Goal: Information Seeking & Learning: Learn about a topic

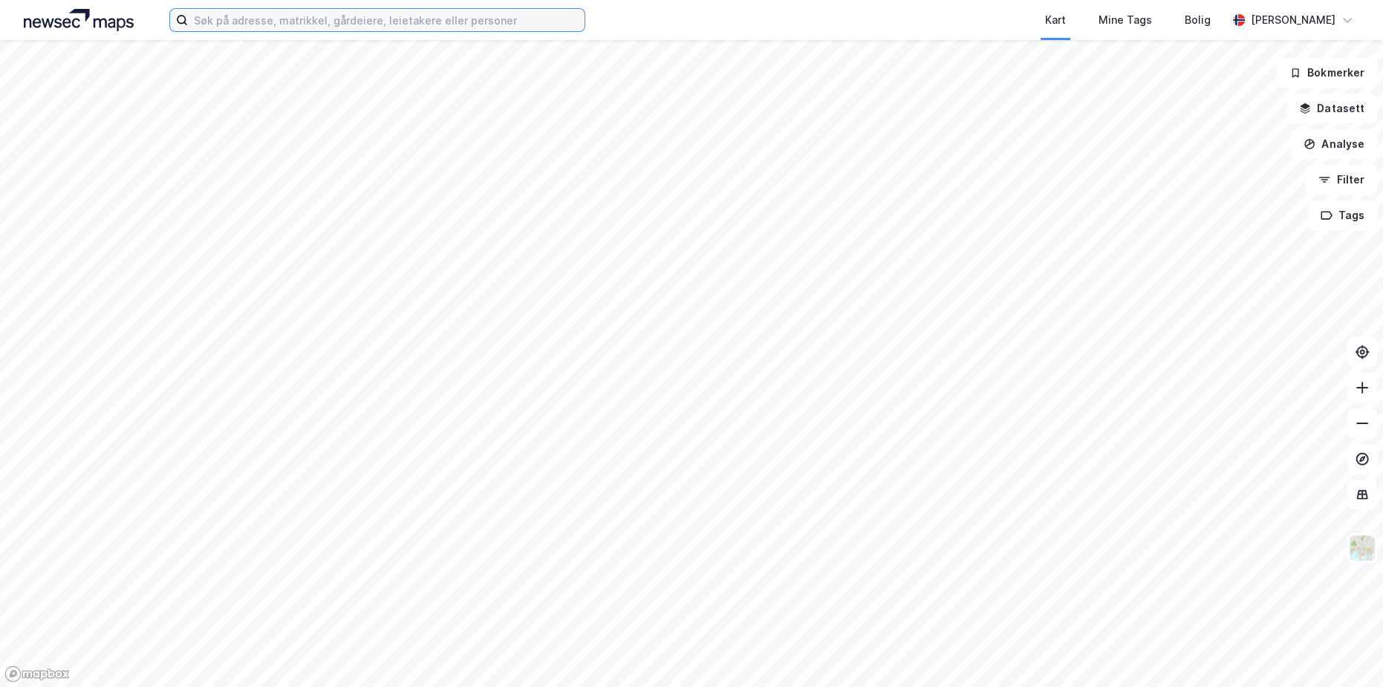
click at [350, 25] on input at bounding box center [386, 20] width 397 height 22
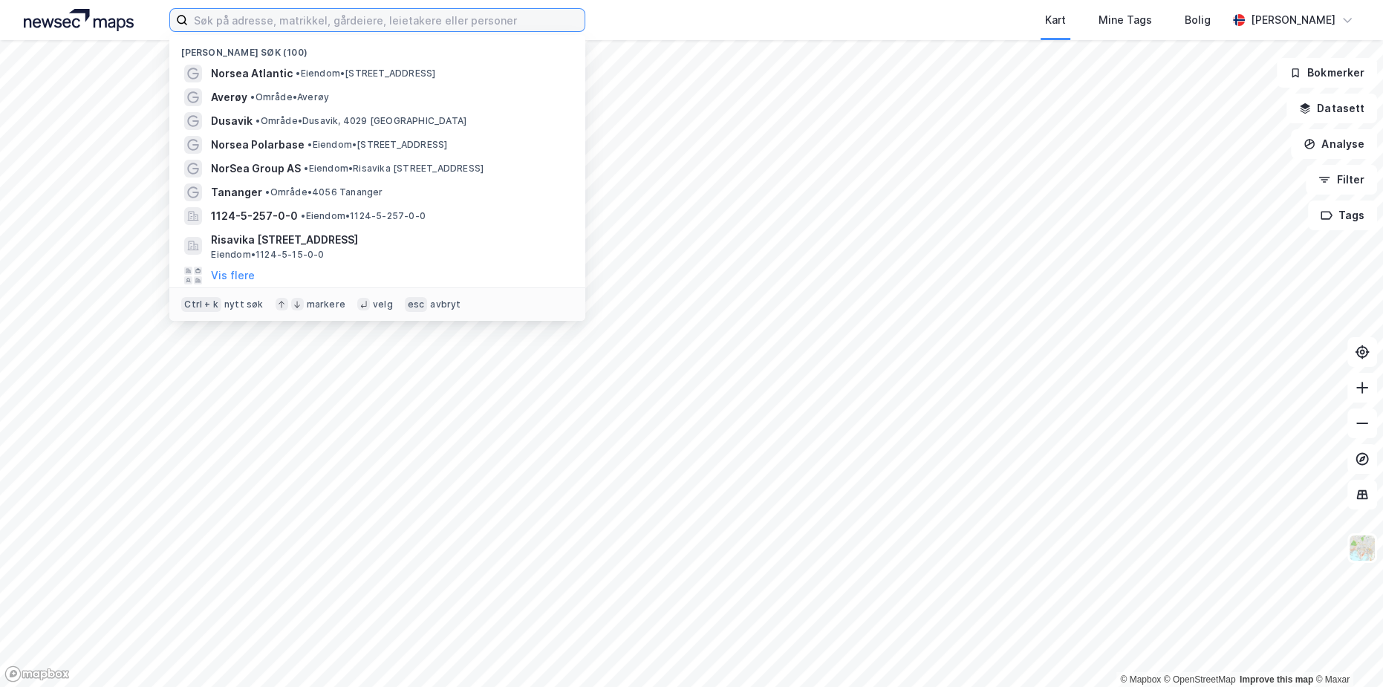
paste input "Gladengveien 3B"
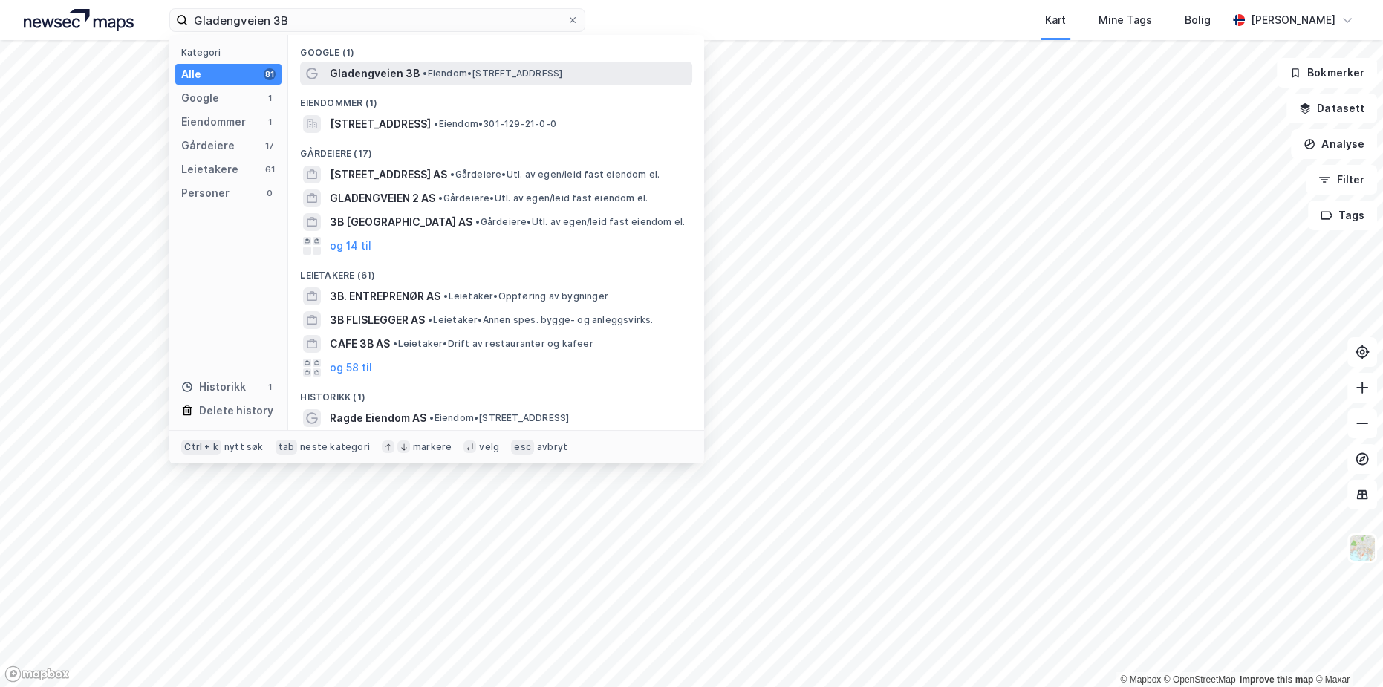
click at [384, 76] on span "Gladengveien 3B" at bounding box center [375, 74] width 90 height 18
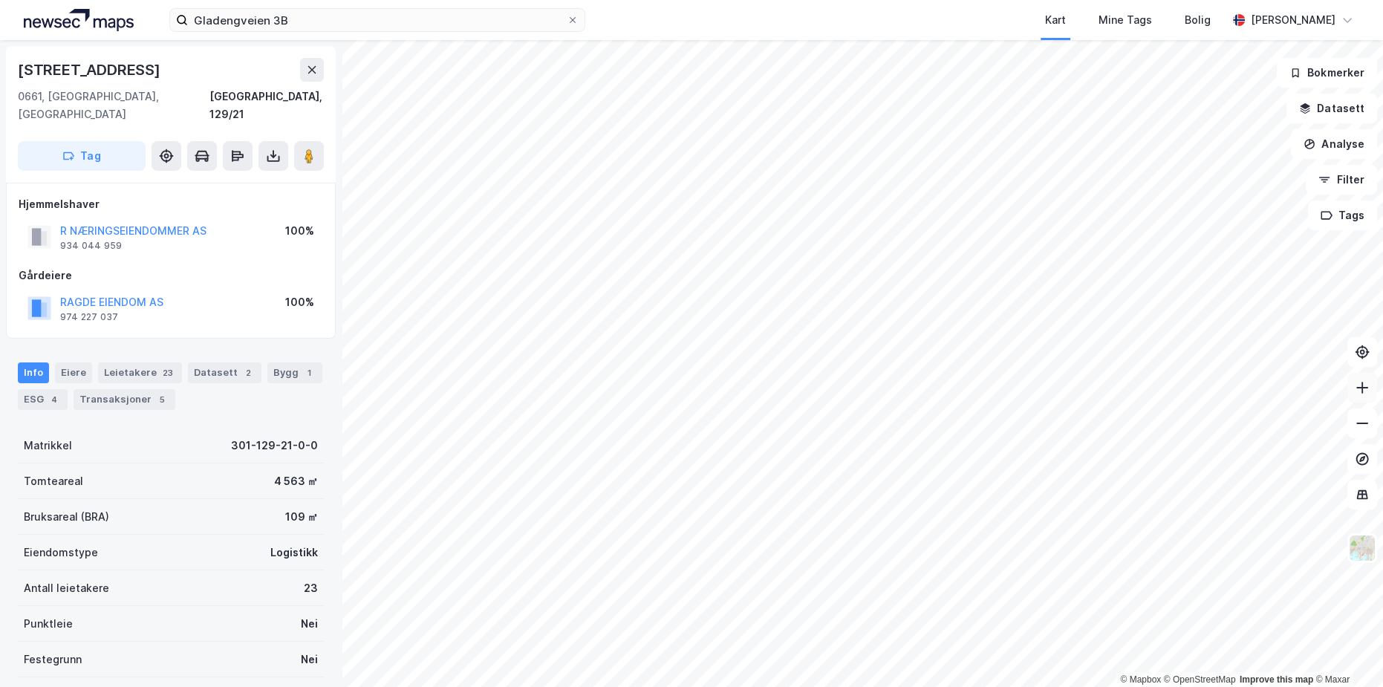
click at [1366, 394] on icon at bounding box center [1362, 387] width 15 height 15
click at [1343, 180] on button "Filter" at bounding box center [1341, 180] width 71 height 30
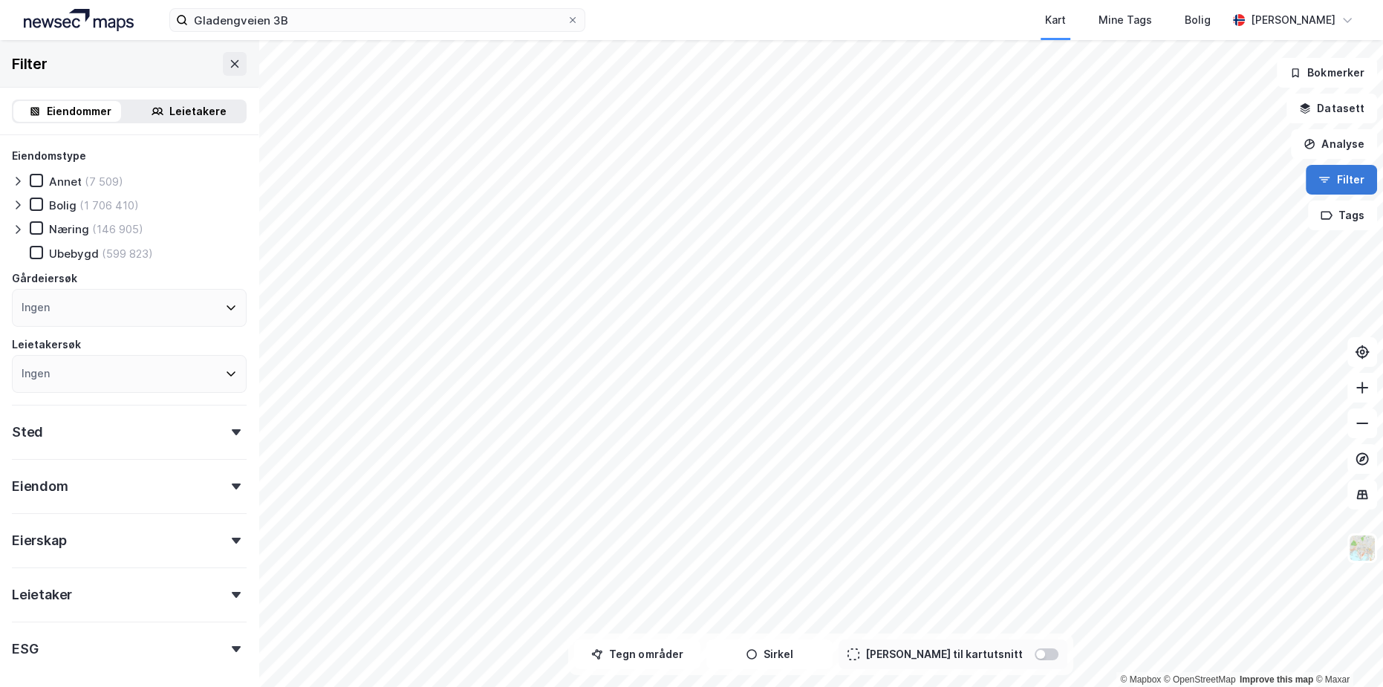
click at [1343, 180] on button "Filter" at bounding box center [1341, 180] width 71 height 30
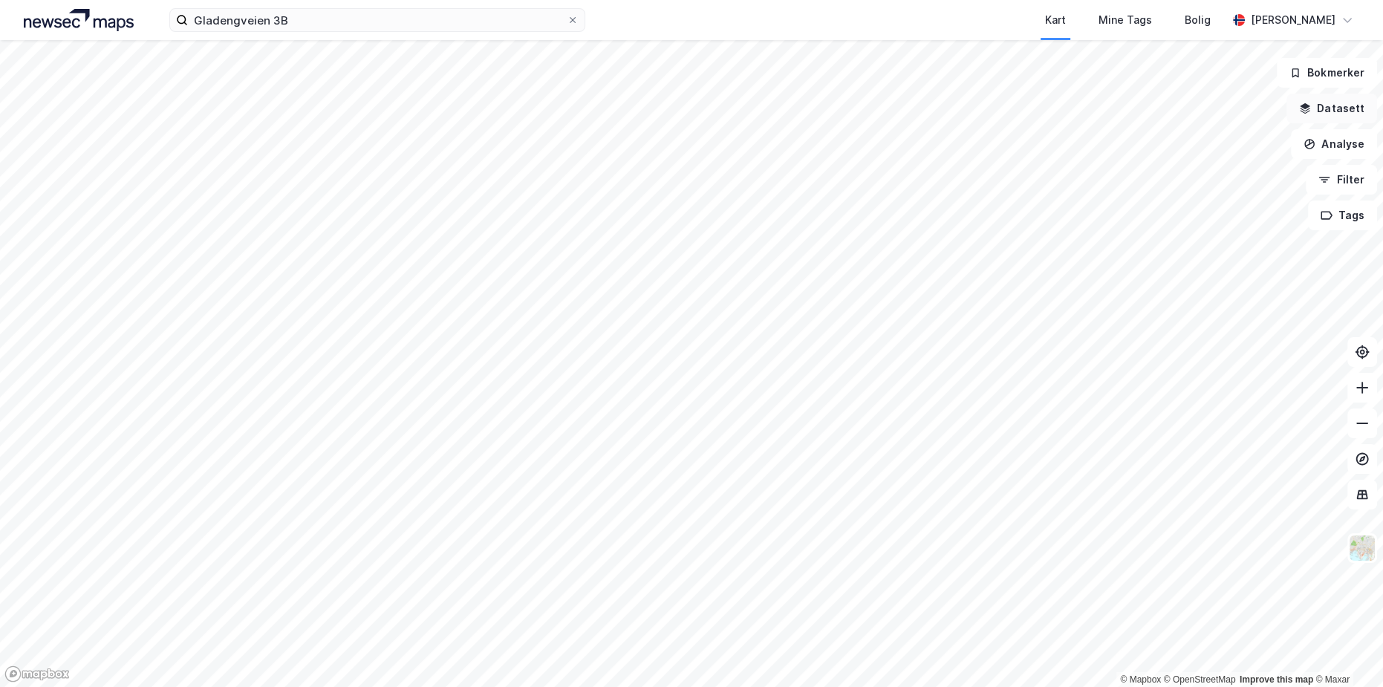
click at [1338, 112] on button "Datasett" at bounding box center [1331, 109] width 91 height 30
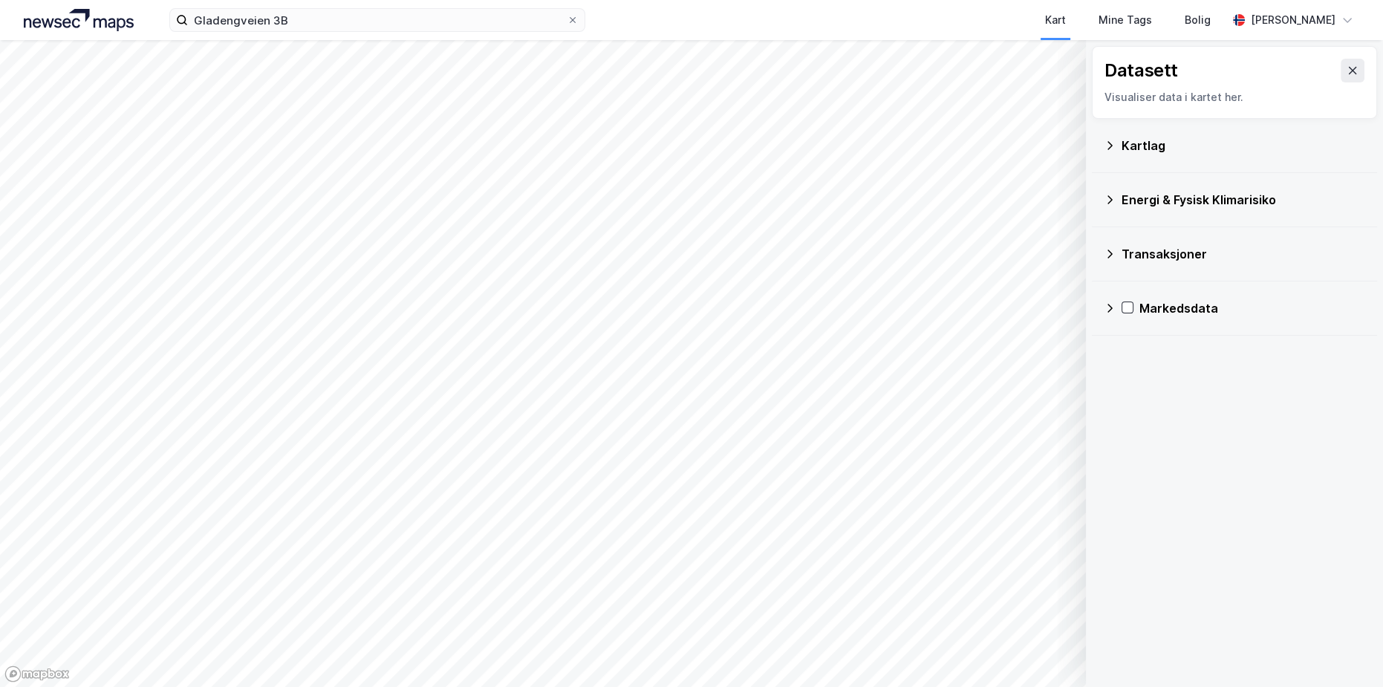
click at [1111, 155] on div "Kartlag" at bounding box center [1234, 146] width 261 height 36
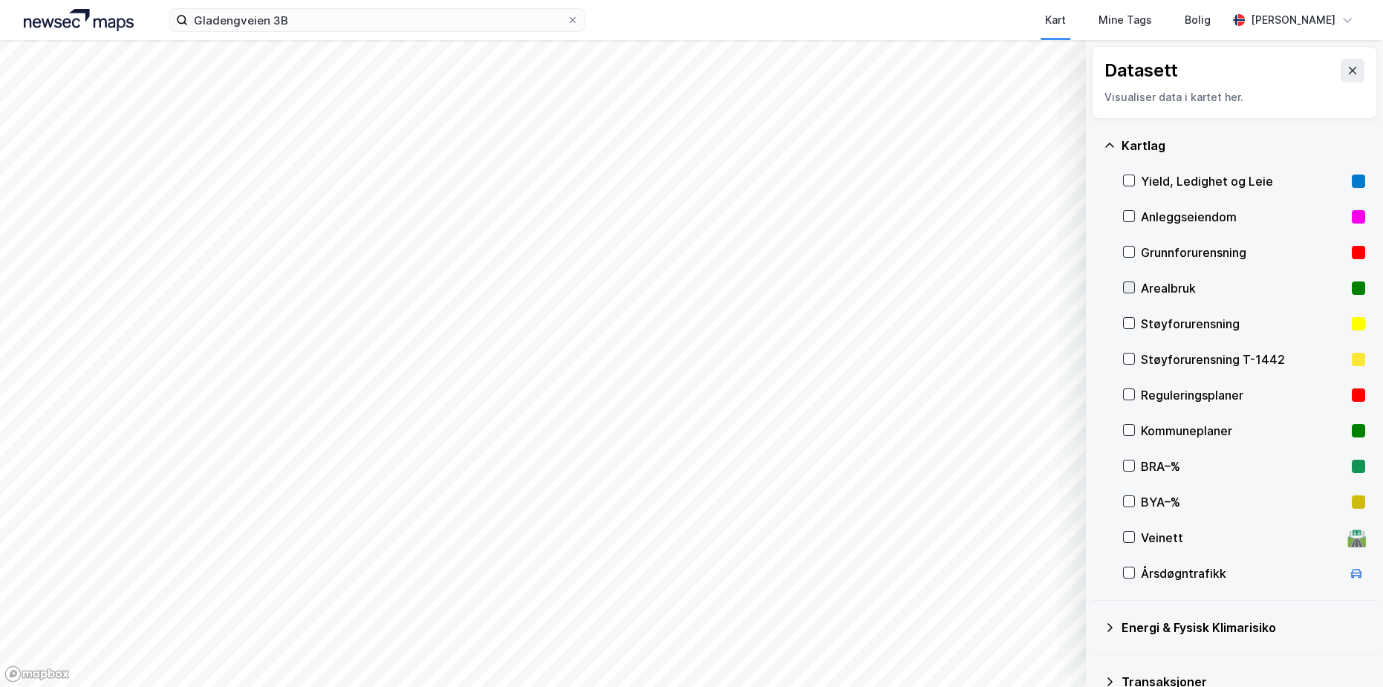
click at [1127, 285] on icon at bounding box center [1129, 287] width 10 height 10
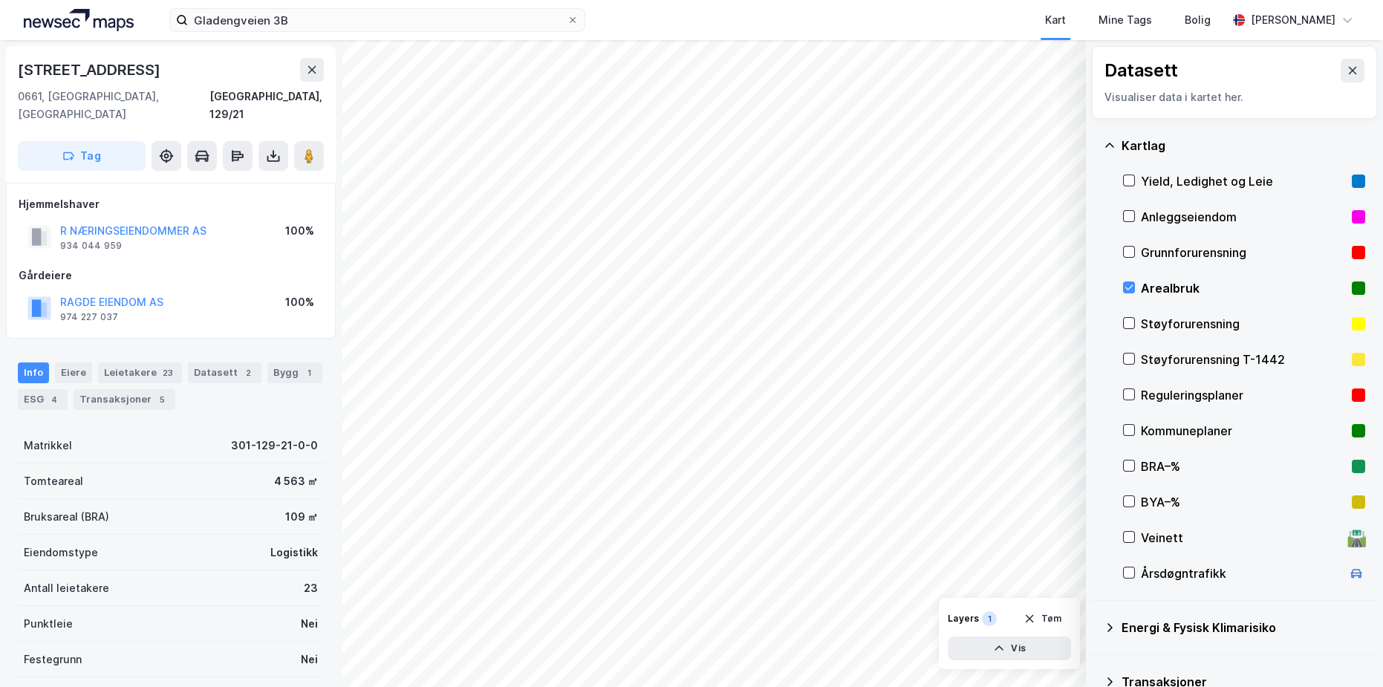
scroll to position [120, 0]
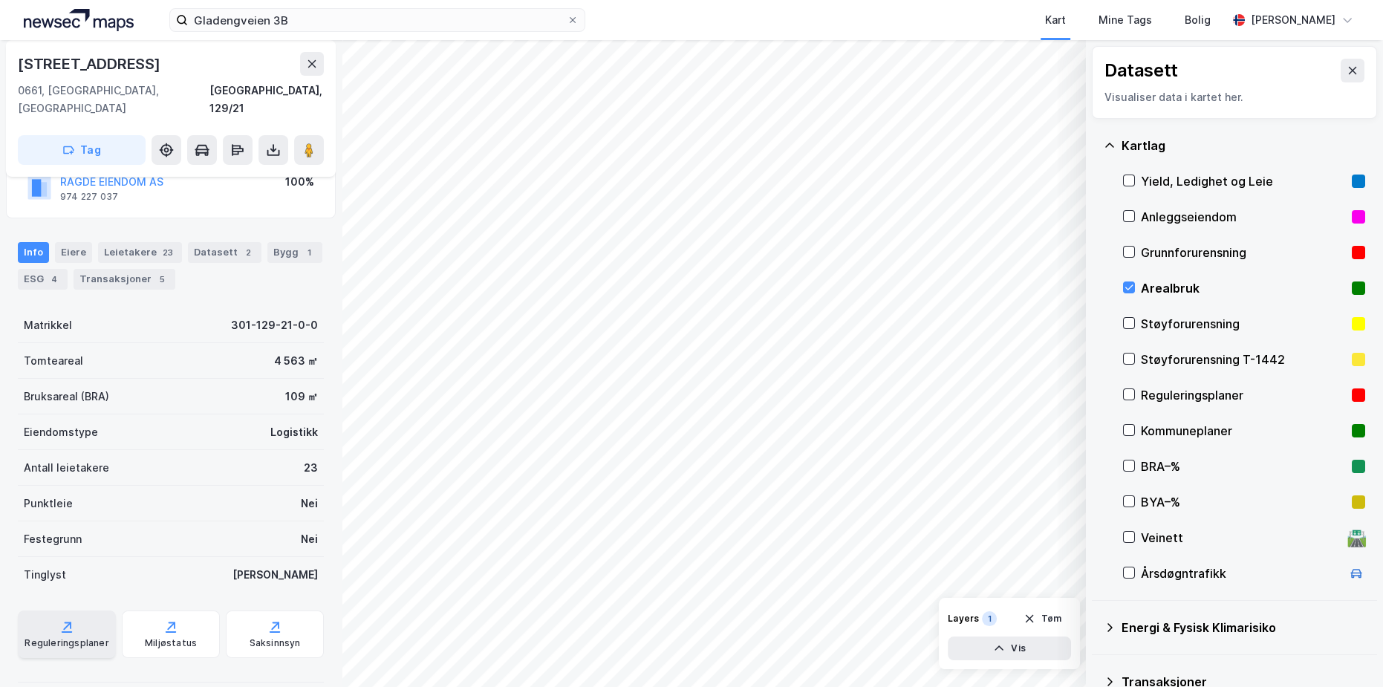
click at [87, 611] on div "Reguleringsplaner" at bounding box center [67, 635] width 98 height 48
click at [1134, 284] on div at bounding box center [1129, 287] width 12 height 12
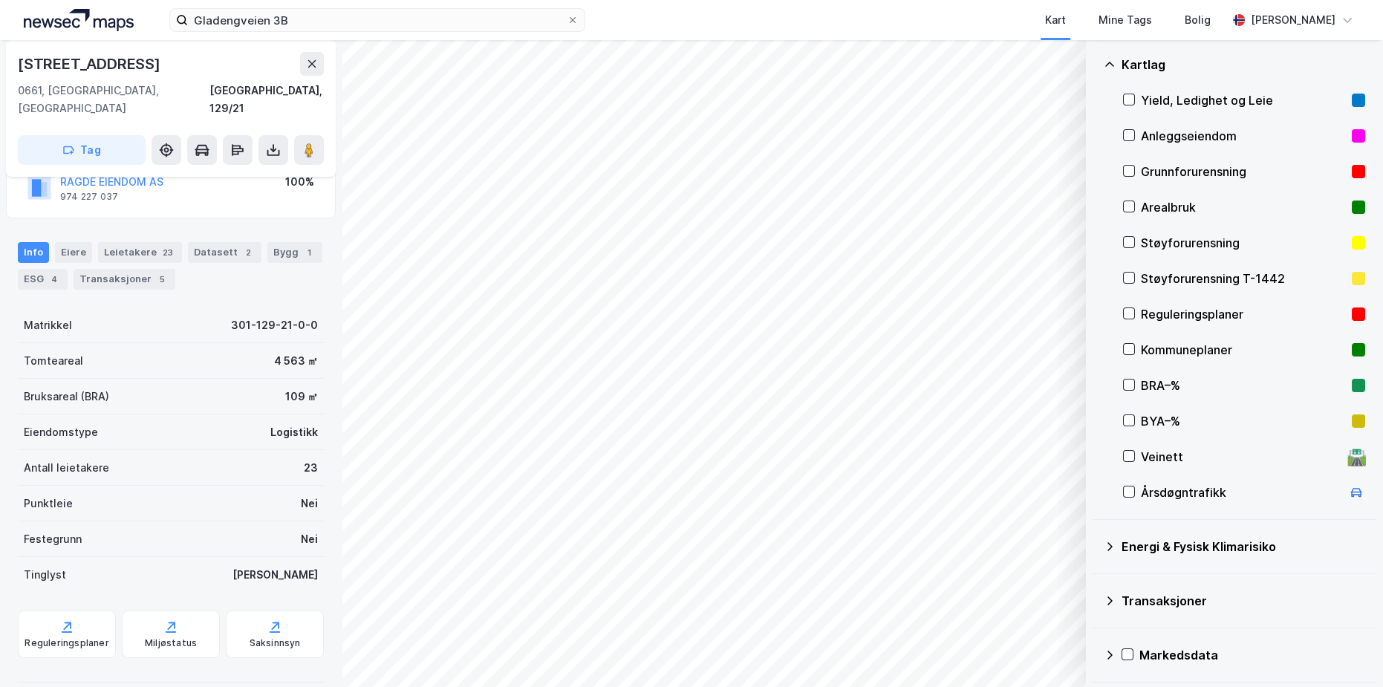
scroll to position [0, 0]
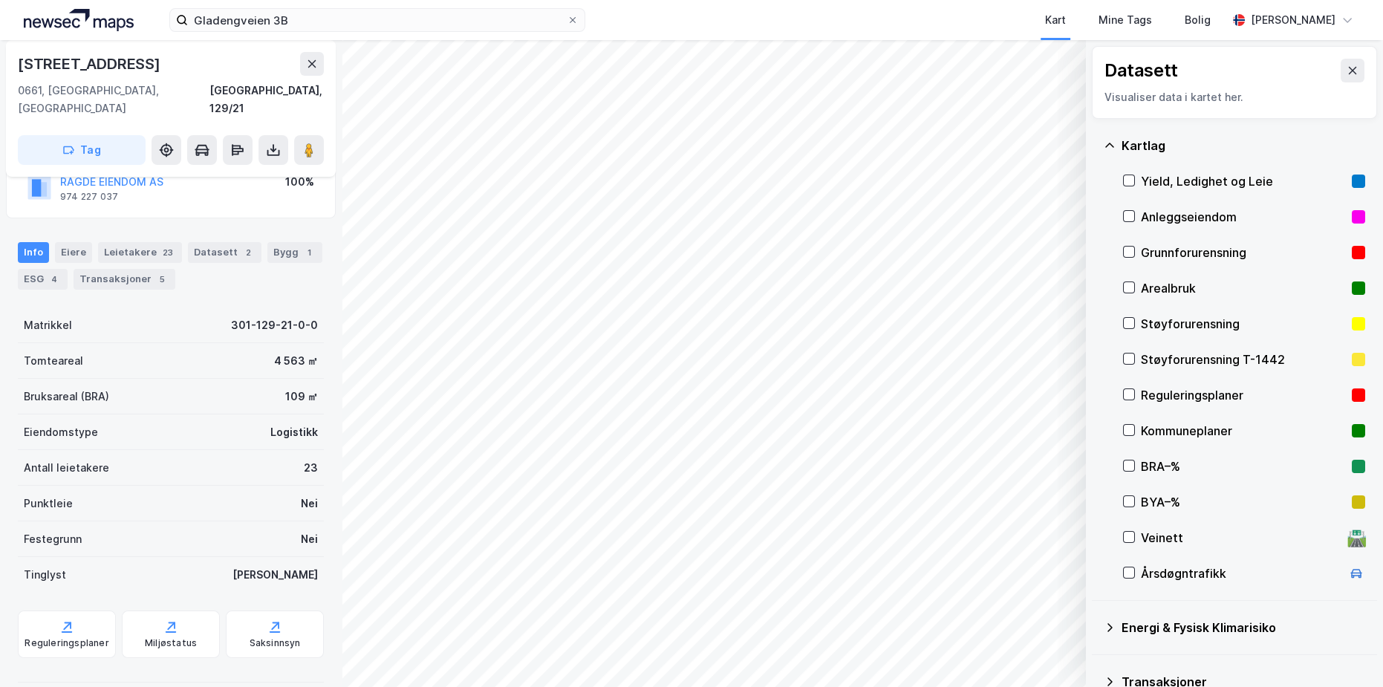
click at [1163, 396] on div "Reguleringsplaner" at bounding box center [1243, 395] width 205 height 18
click at [1046, 622] on button "Tøm" at bounding box center [1042, 619] width 57 height 24
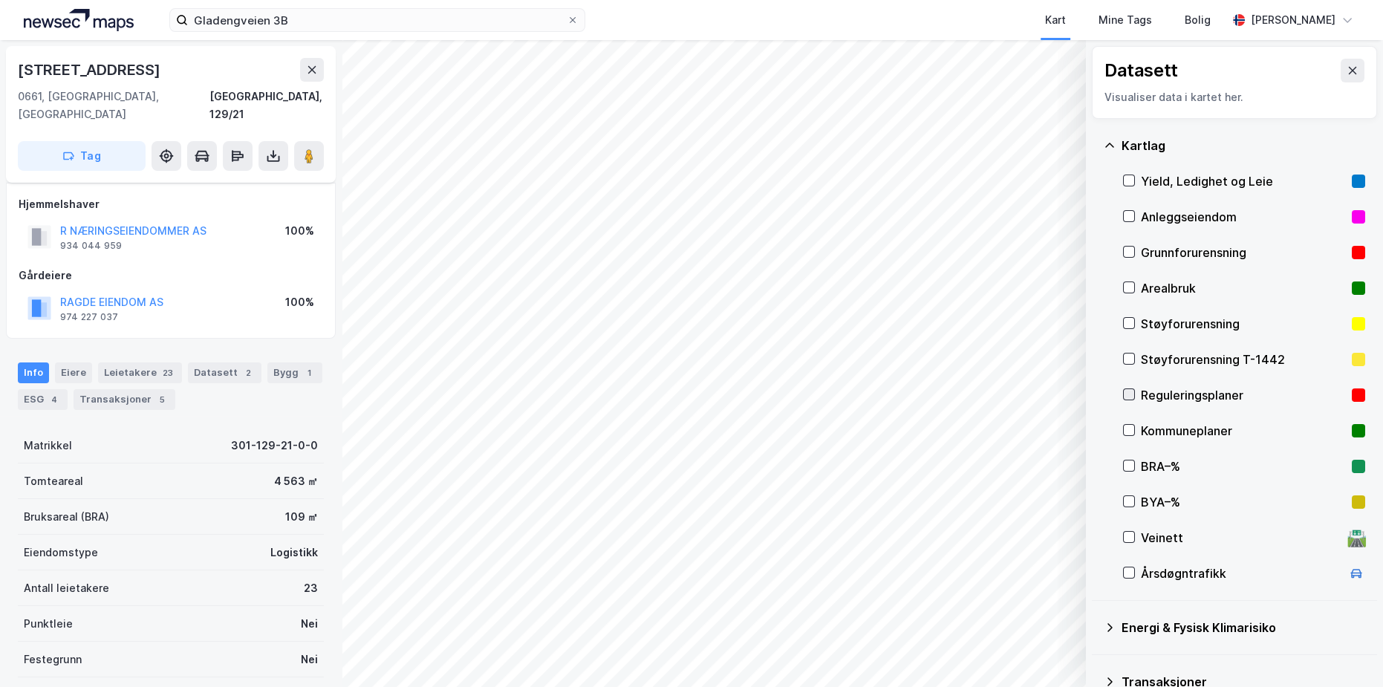
click at [1129, 391] on icon at bounding box center [1129, 394] width 10 height 10
click at [1013, 658] on button "Vis" at bounding box center [1009, 649] width 123 height 24
click at [928, 620] on div "Reguleringsplaner" at bounding box center [941, 622] width 84 height 12
click at [997, 612] on icon at bounding box center [1003, 616] width 12 height 12
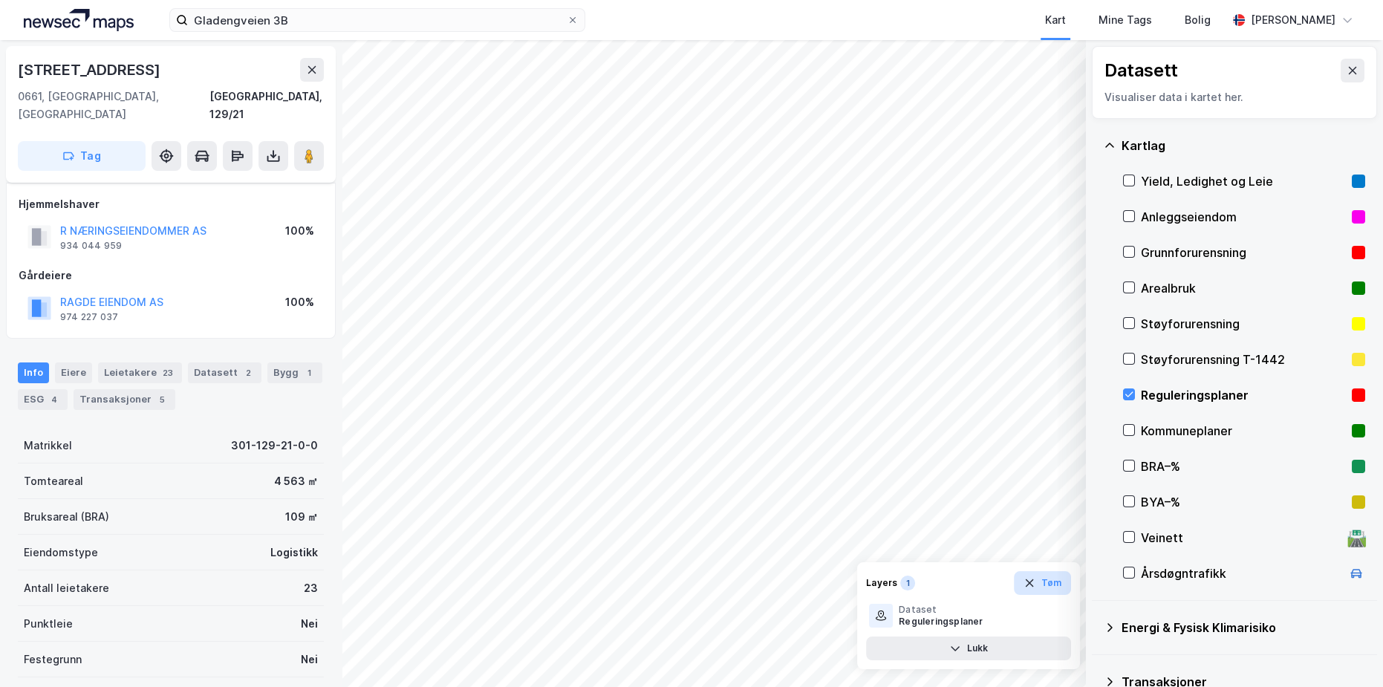
click at [1047, 585] on button "Tøm" at bounding box center [1042, 583] width 57 height 24
click at [313, 77] on button at bounding box center [312, 70] width 24 height 24
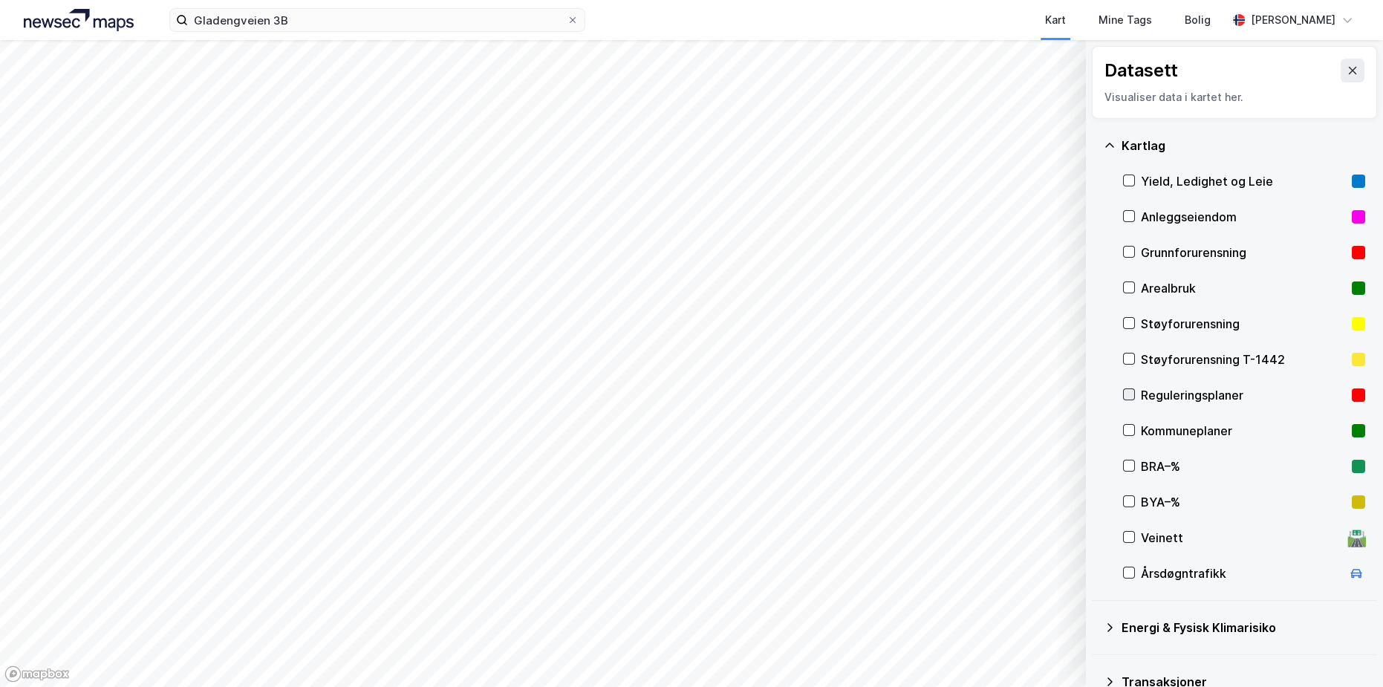
click at [1126, 397] on icon at bounding box center [1129, 394] width 10 height 10
click at [1127, 429] on icon at bounding box center [1129, 430] width 10 height 10
click at [1348, 76] on button at bounding box center [1353, 71] width 24 height 24
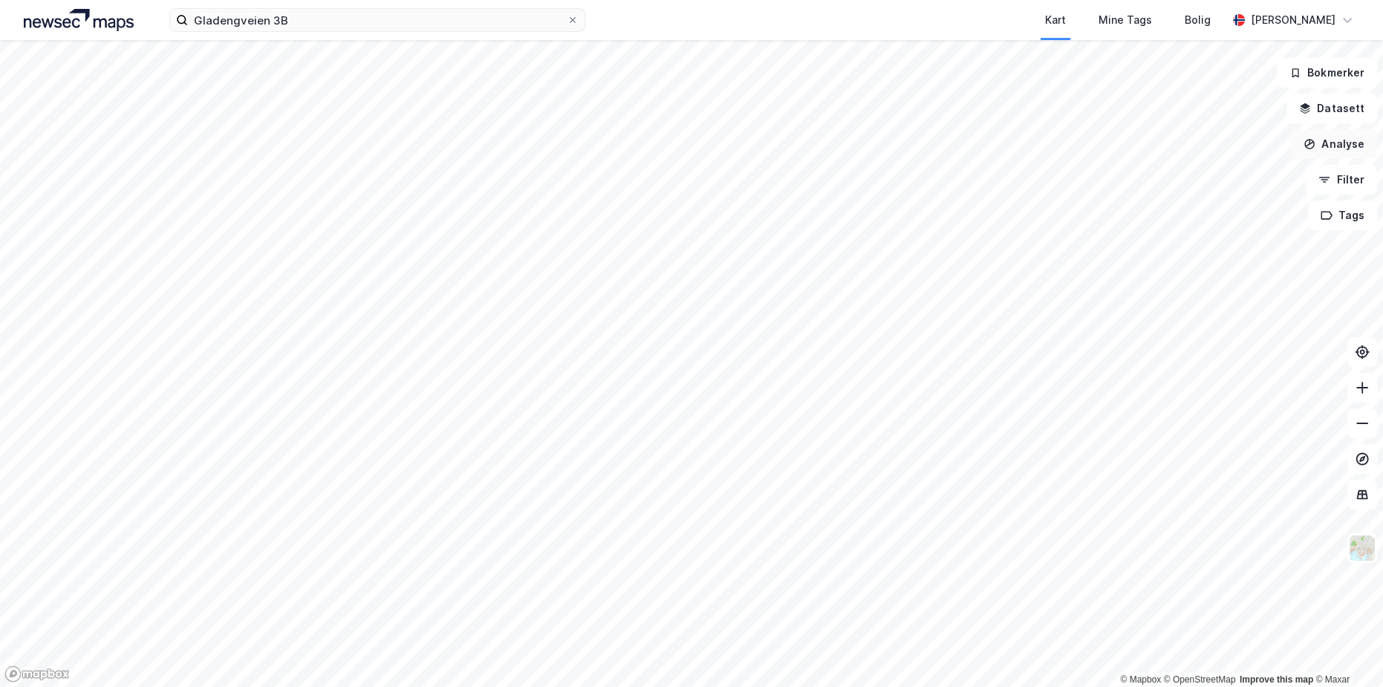
click at [1351, 145] on button "Analyse" at bounding box center [1334, 144] width 86 height 30
click at [1342, 117] on button "Datasett" at bounding box center [1331, 109] width 91 height 30
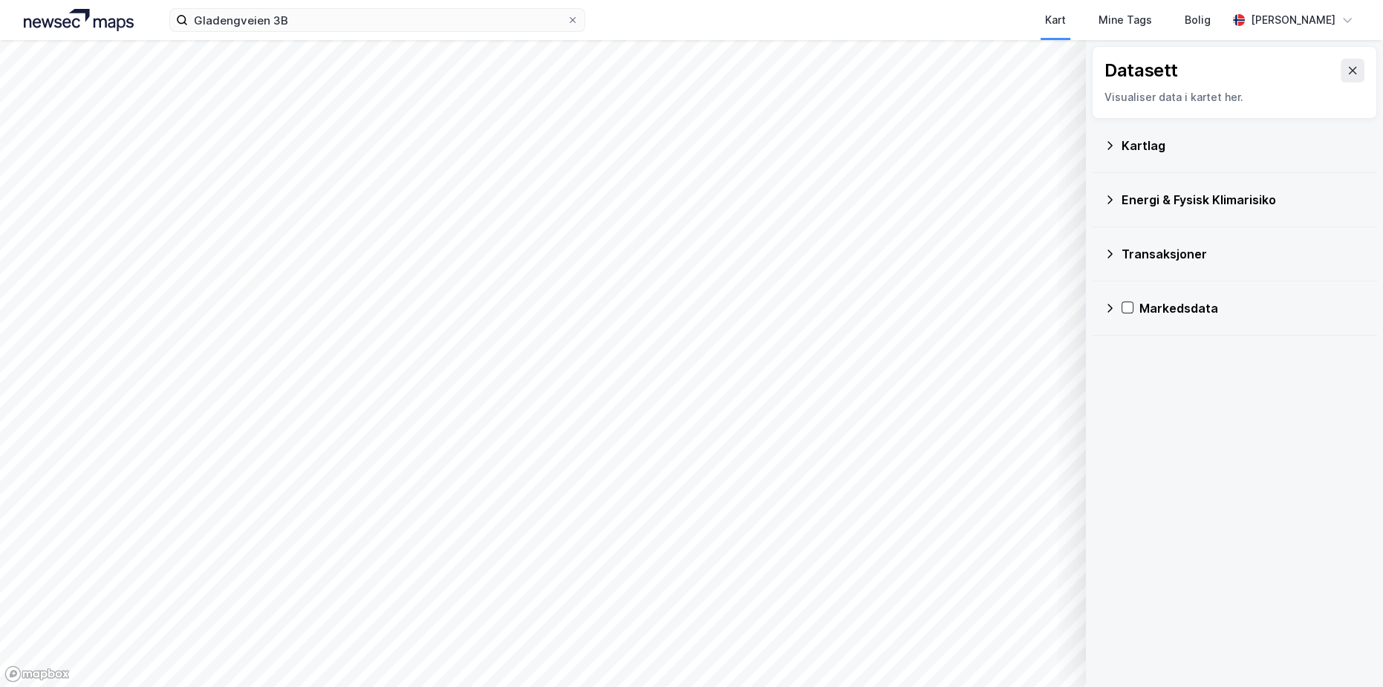
click at [1127, 154] on div "Kartlag" at bounding box center [1234, 146] width 261 height 36
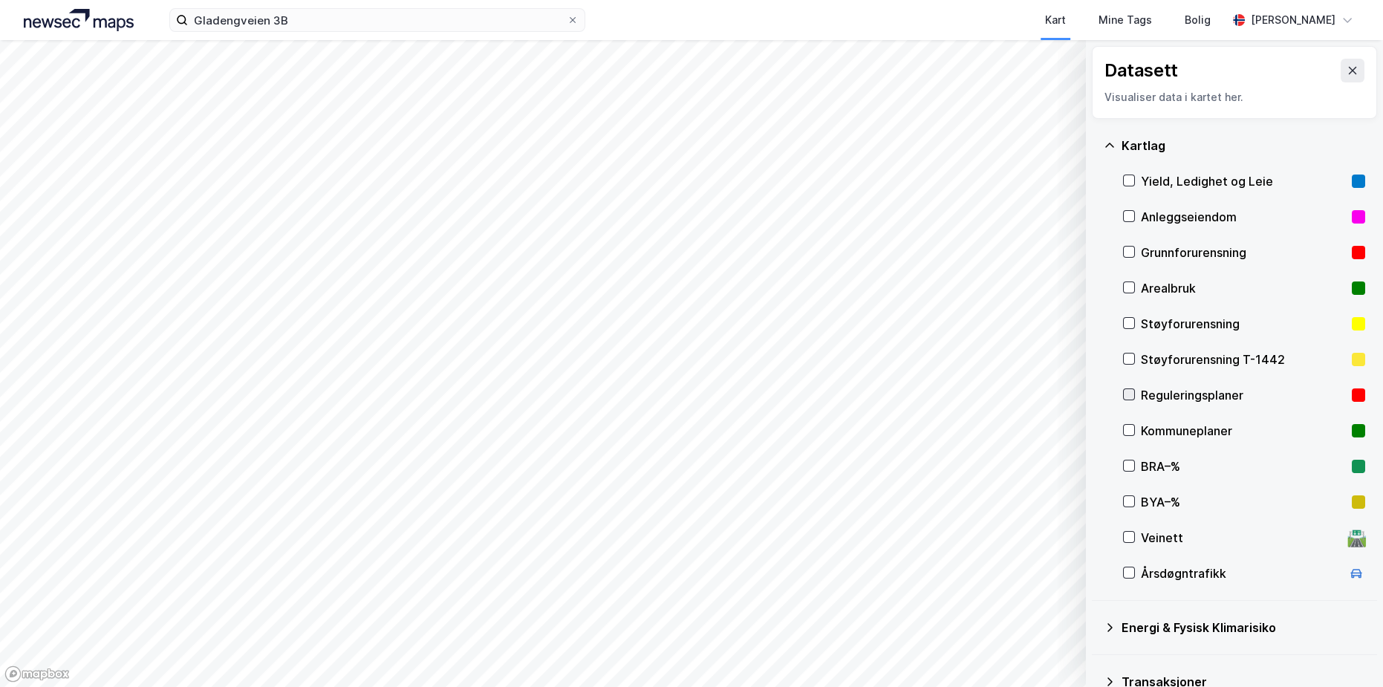
click at [1127, 395] on icon at bounding box center [1129, 394] width 8 height 5
click at [1009, 651] on button "Vis" at bounding box center [1009, 649] width 123 height 24
click at [1059, 615] on icon at bounding box center [1056, 616] width 9 height 5
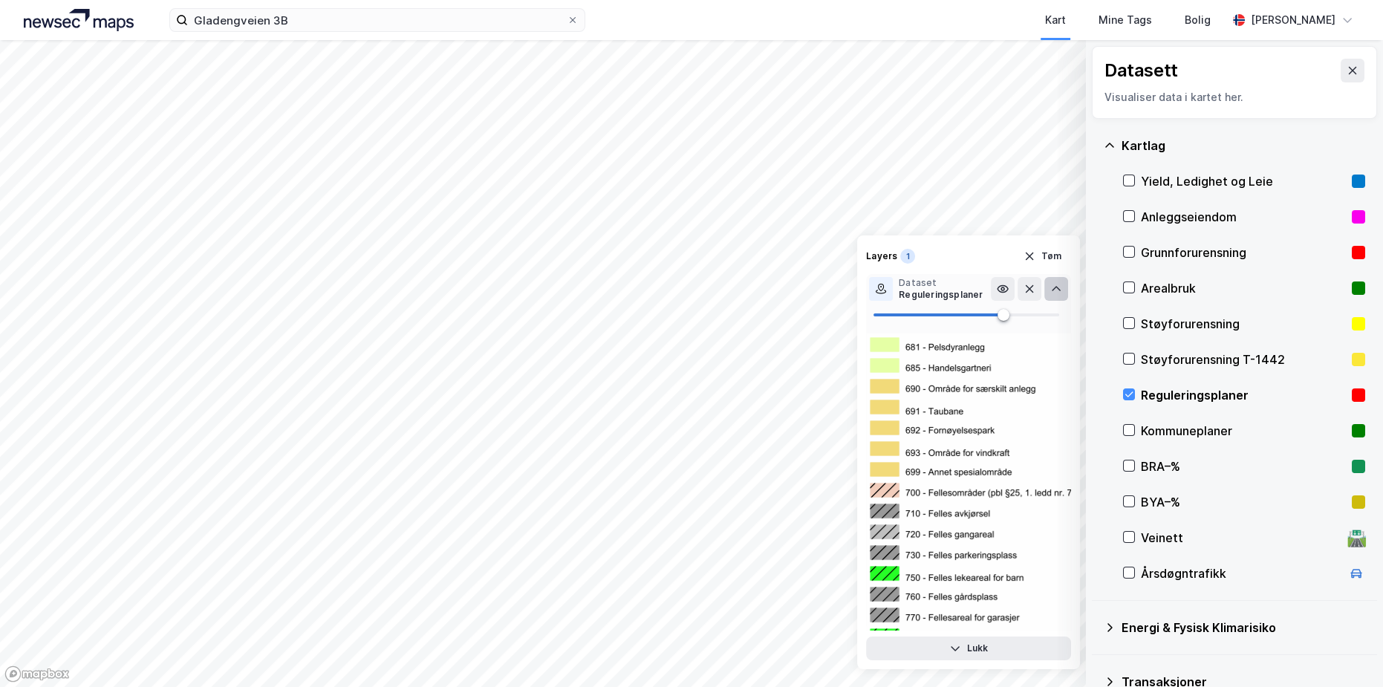
scroll to position [2190, 0]
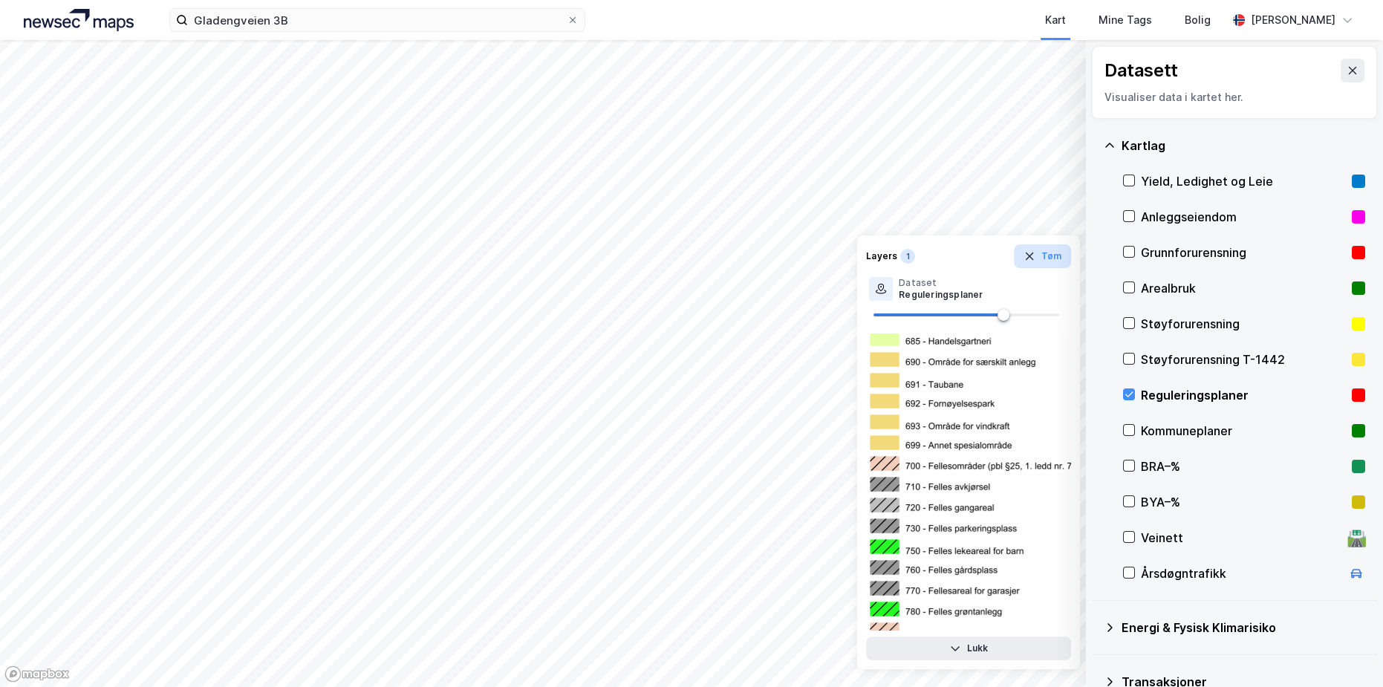
click at [1047, 258] on button "Tøm" at bounding box center [1042, 256] width 57 height 24
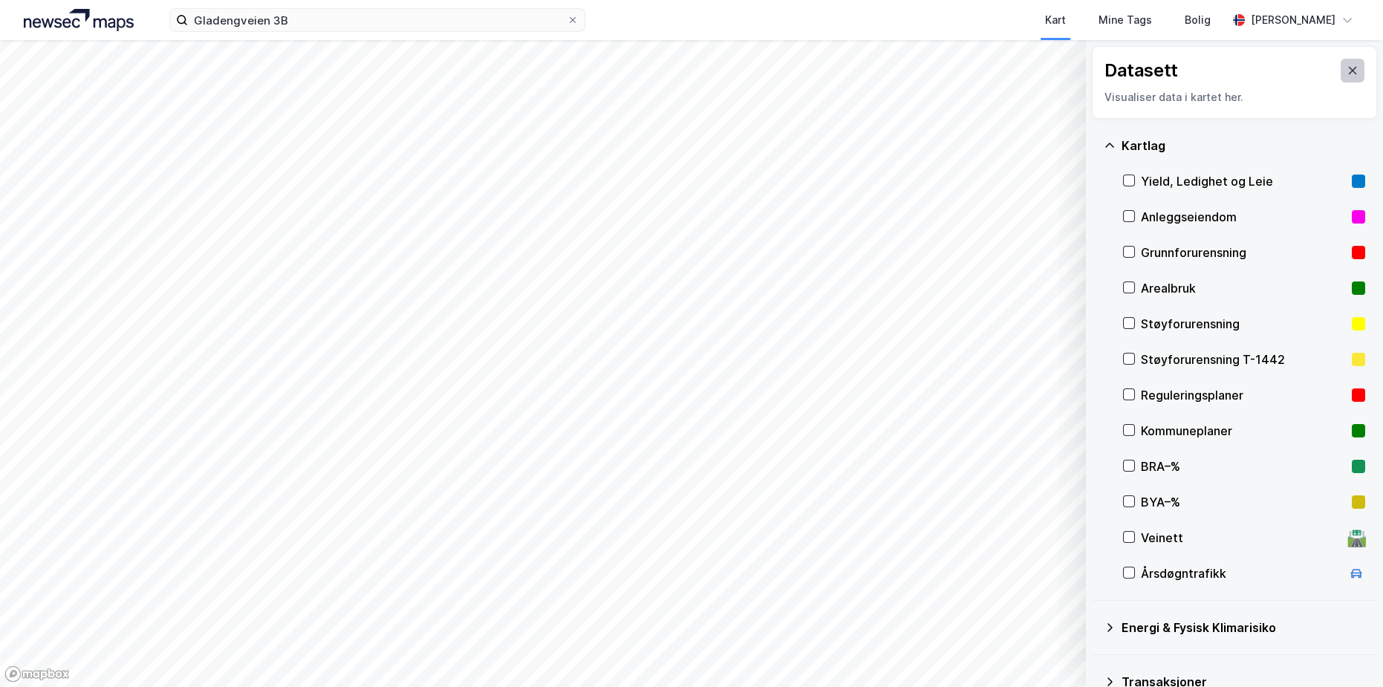
click at [1347, 71] on icon at bounding box center [1353, 71] width 12 height 12
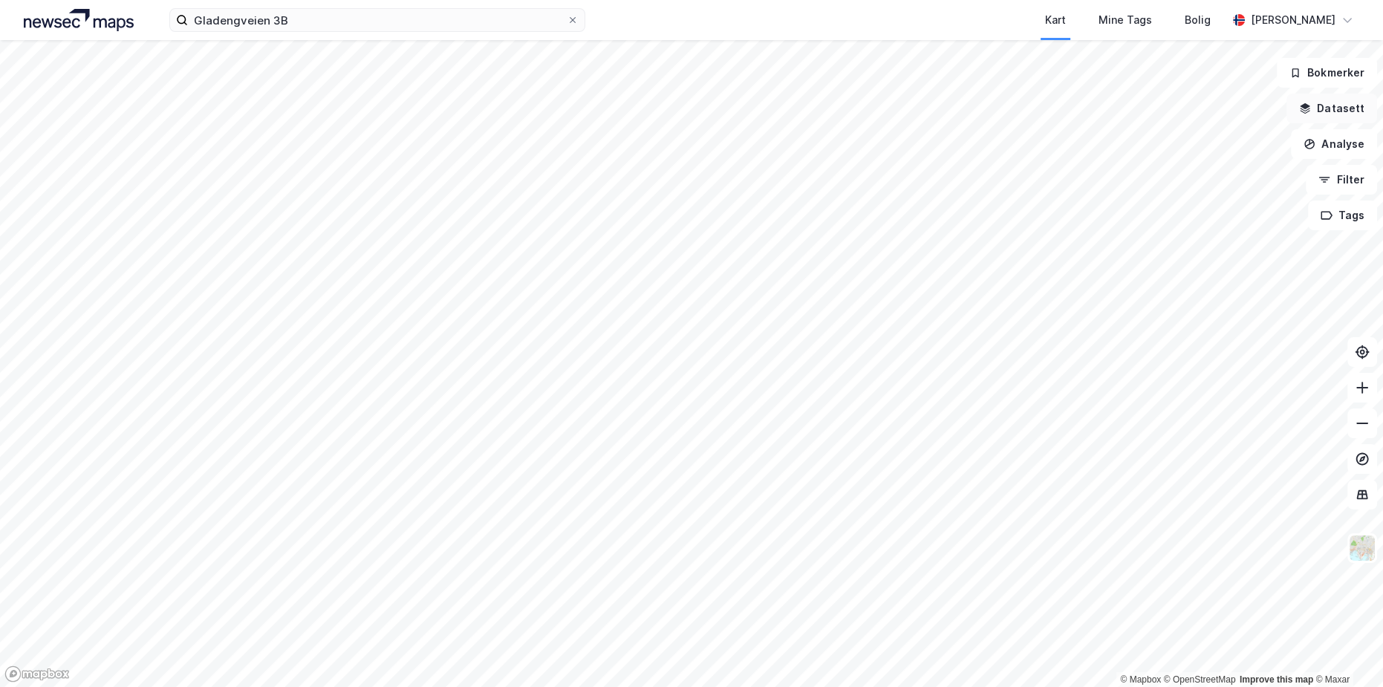
click at [1341, 106] on button "Datasett" at bounding box center [1331, 109] width 91 height 30
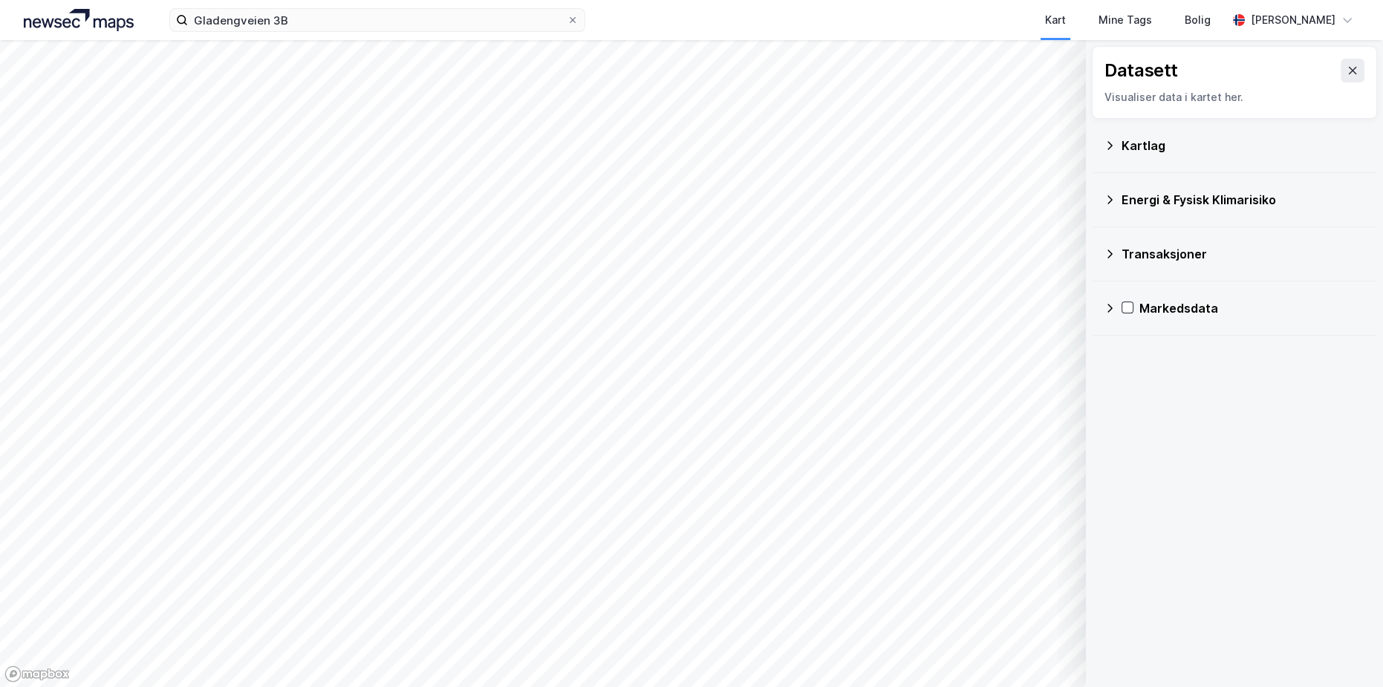
click at [1182, 145] on div "Kartlag" at bounding box center [1244, 146] width 244 height 18
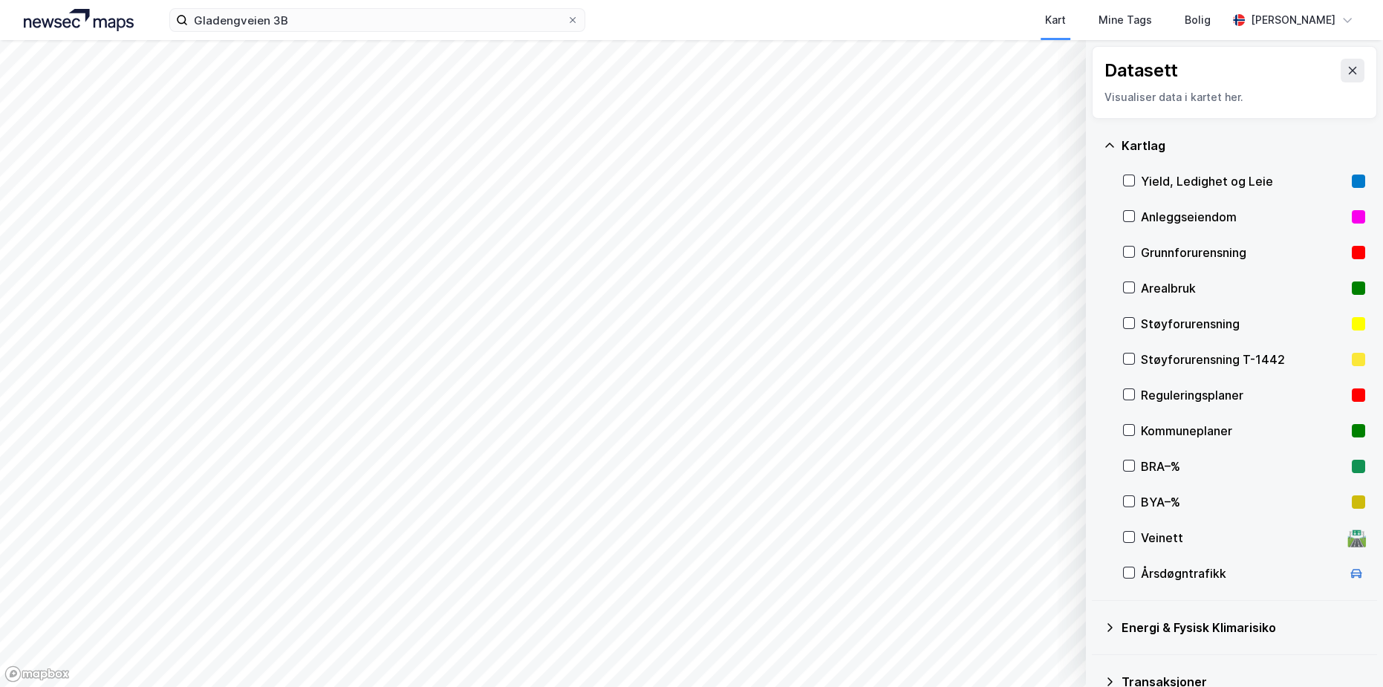
click at [1151, 185] on div "Yield, Ledighet og Leie" at bounding box center [1243, 181] width 205 height 18
click at [1145, 228] on div "Anleggseiendom" at bounding box center [1244, 217] width 242 height 36
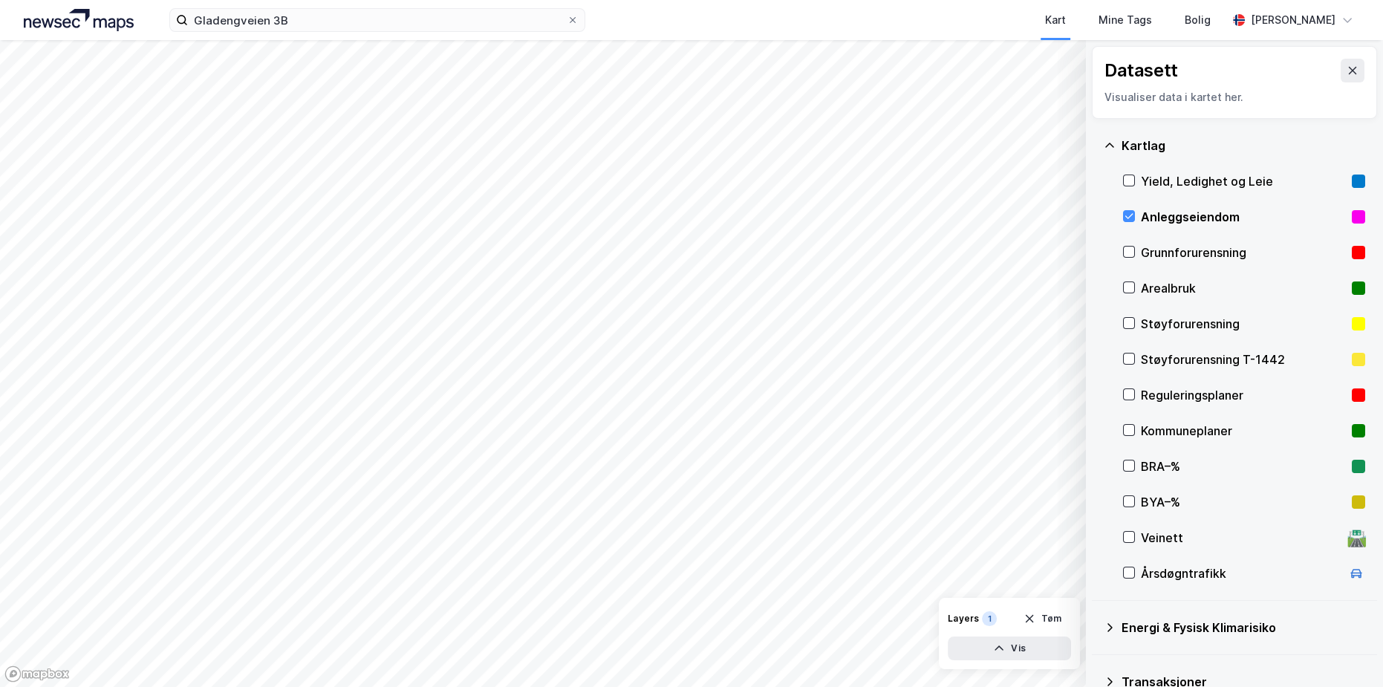
click at [1142, 223] on div "Anleggseiendom" at bounding box center [1243, 217] width 205 height 18
click at [1148, 265] on div "Grunnforurensning" at bounding box center [1244, 253] width 242 height 36
click at [1143, 255] on div "Grunnforurensning" at bounding box center [1243, 253] width 205 height 18
click at [1144, 287] on div "Arealbruk" at bounding box center [1243, 288] width 205 height 18
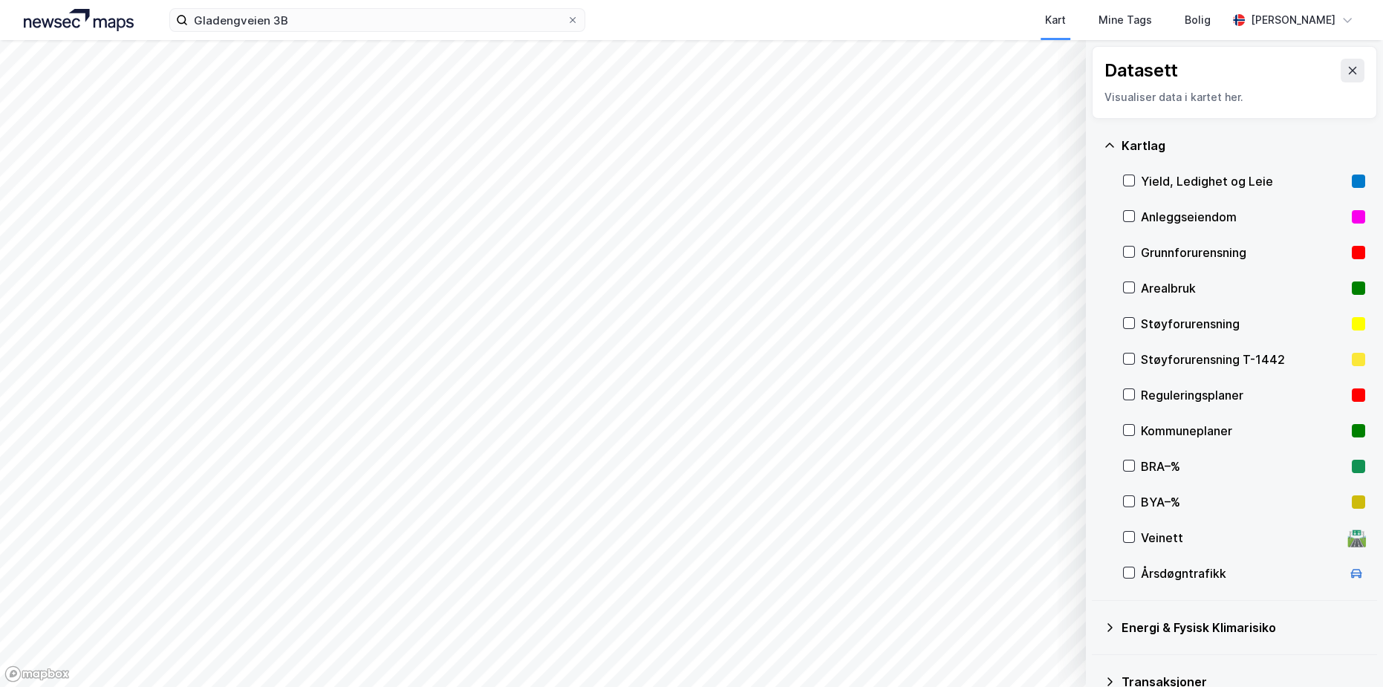
click at [1148, 327] on div "Støyforurensning" at bounding box center [1243, 324] width 205 height 18
click at [1153, 361] on div "Støyforurensning T-1442" at bounding box center [1243, 360] width 205 height 18
click at [1156, 399] on div "Reguleringsplaner" at bounding box center [1243, 395] width 205 height 18
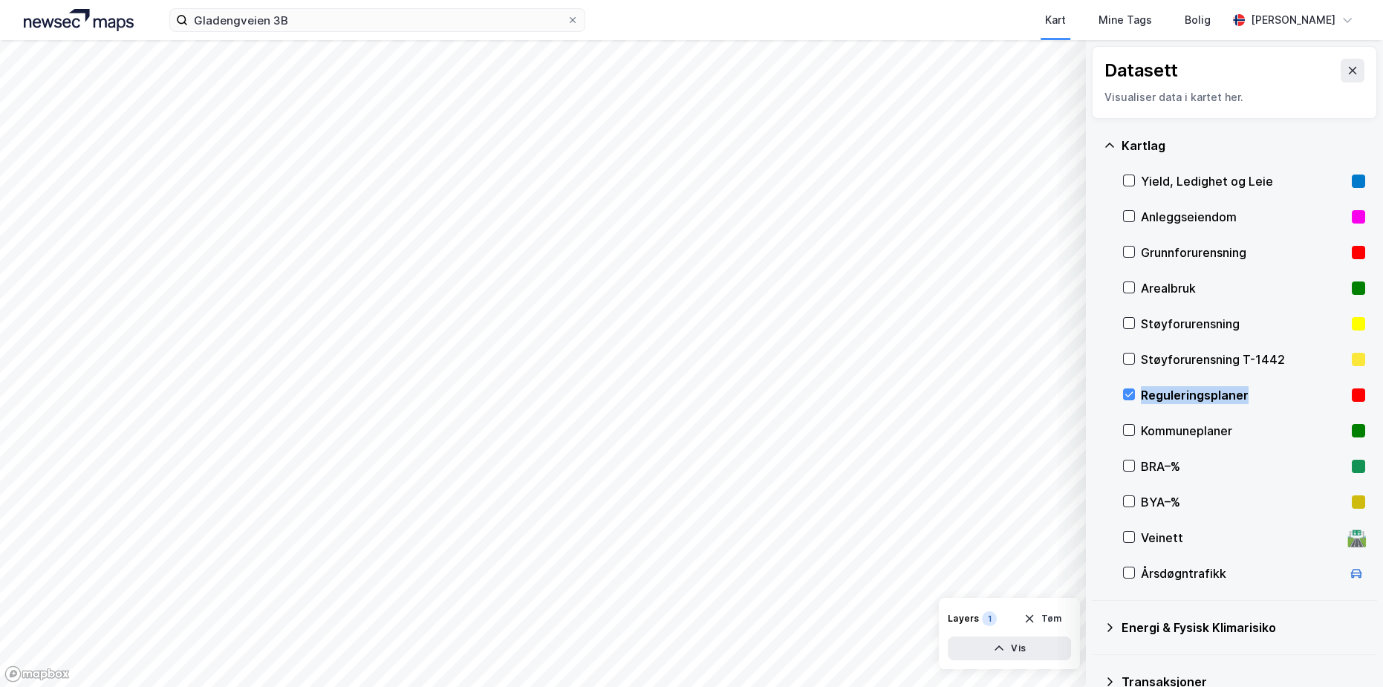
click at [1156, 399] on div "Reguleringsplaner" at bounding box center [1243, 395] width 205 height 18
click at [1151, 397] on div "Reguleringsplaner" at bounding box center [1243, 395] width 205 height 18
click at [1130, 428] on icon at bounding box center [1129, 430] width 10 height 10
click at [1129, 403] on div "Reguleringsplaner" at bounding box center [1244, 395] width 242 height 36
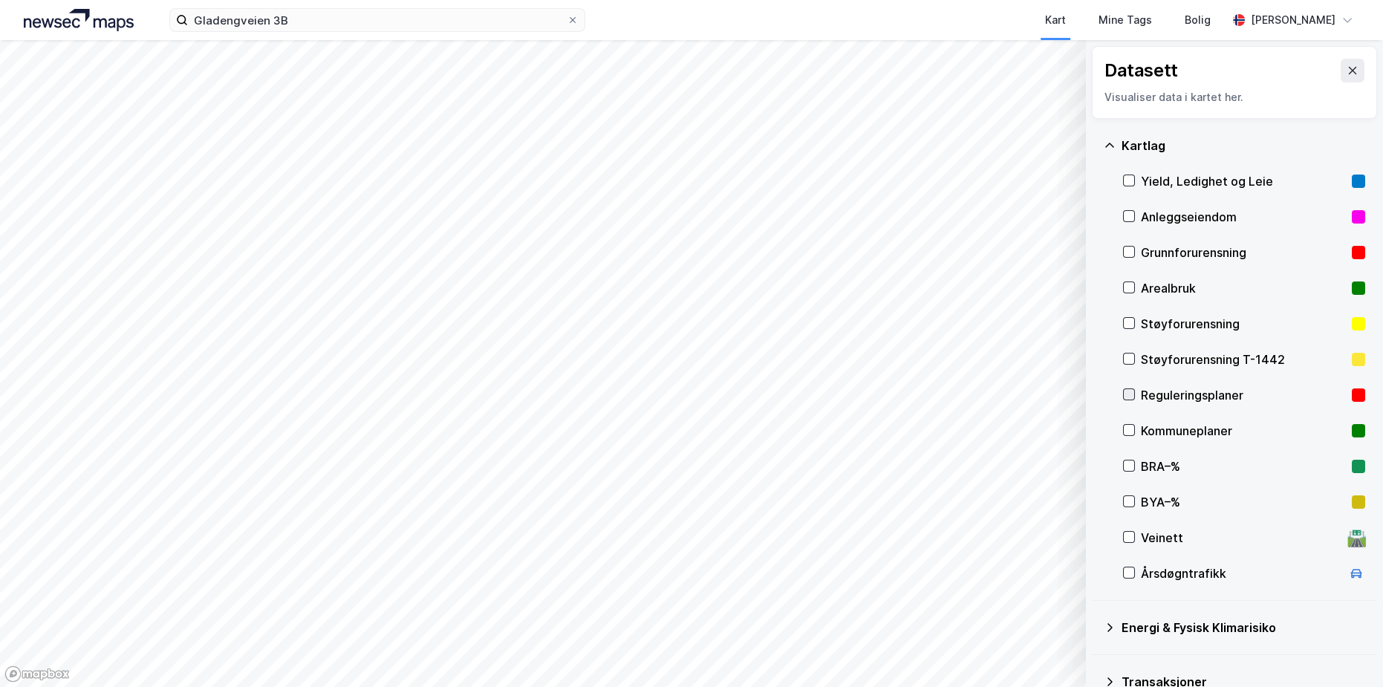
click at [1128, 397] on icon at bounding box center [1129, 394] width 10 height 10
click at [295, 19] on input "Gladengveien 3B" at bounding box center [377, 20] width 379 height 22
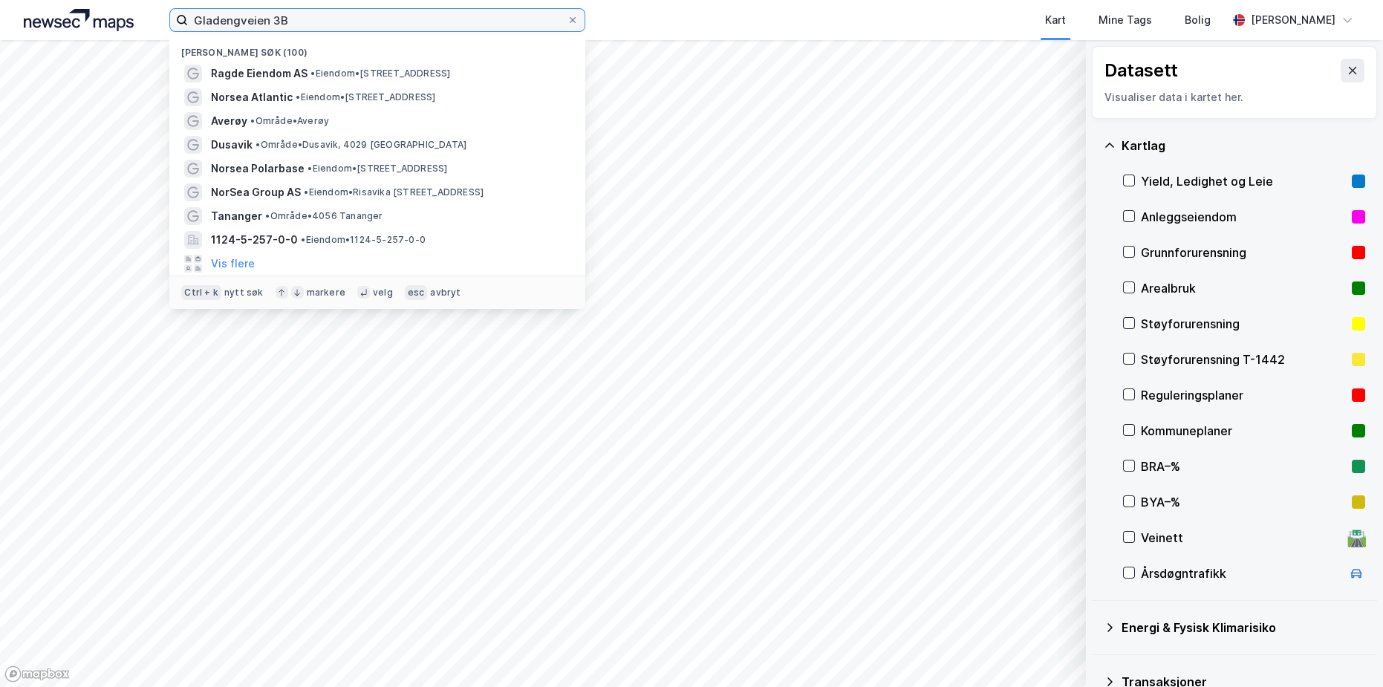
click at [295, 19] on input "Gladengveien 3B" at bounding box center [377, 20] width 379 height 22
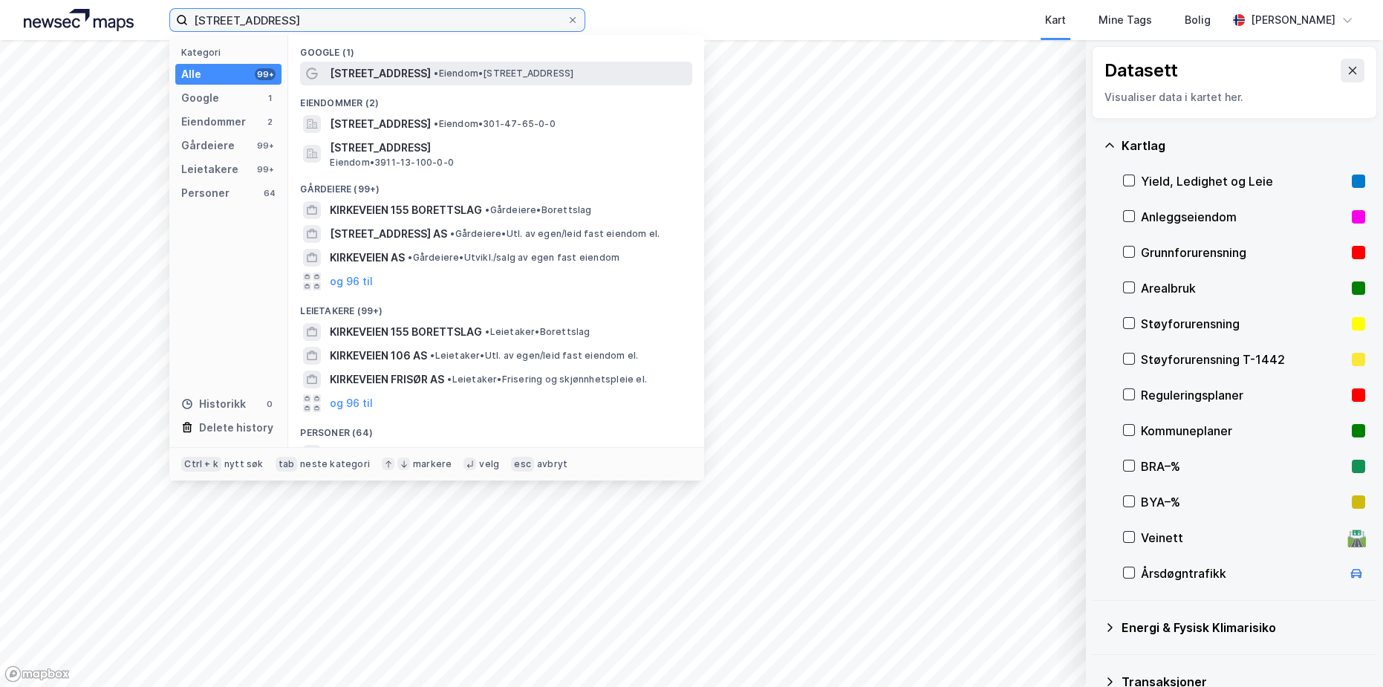
type input "[STREET_ADDRESS]"
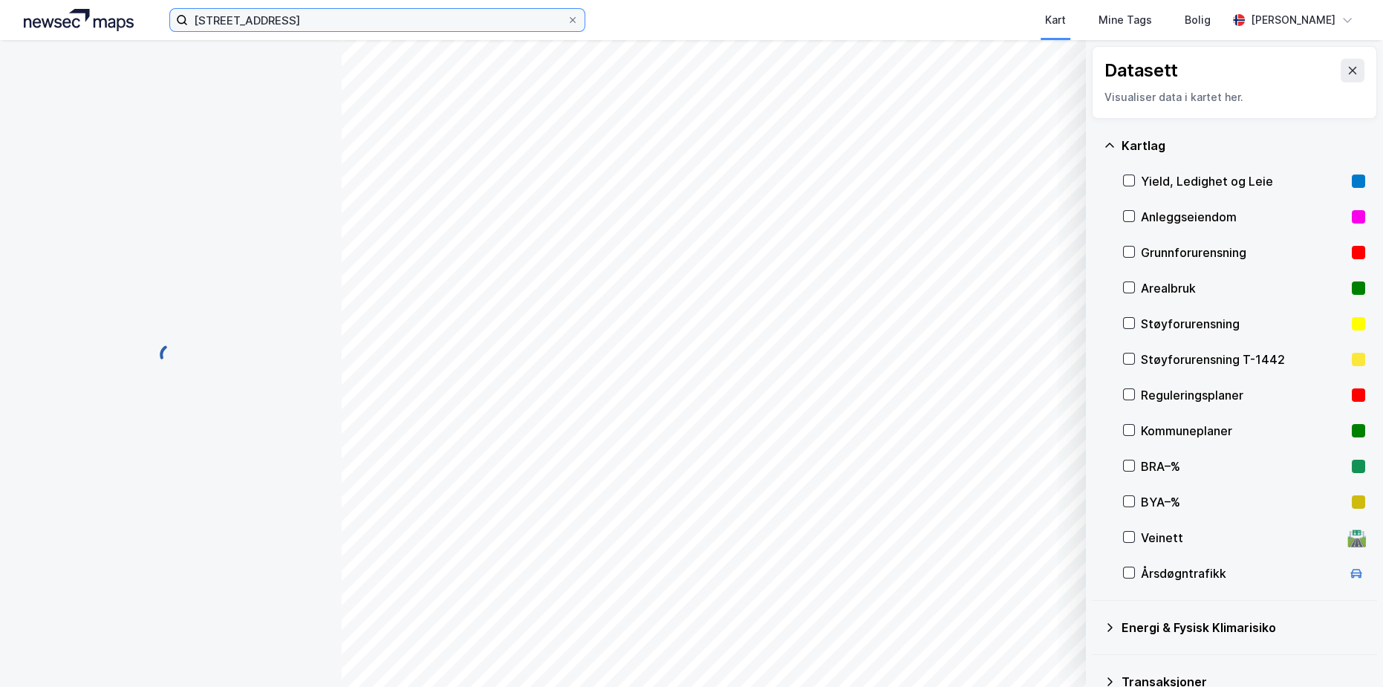
scroll to position [120, 0]
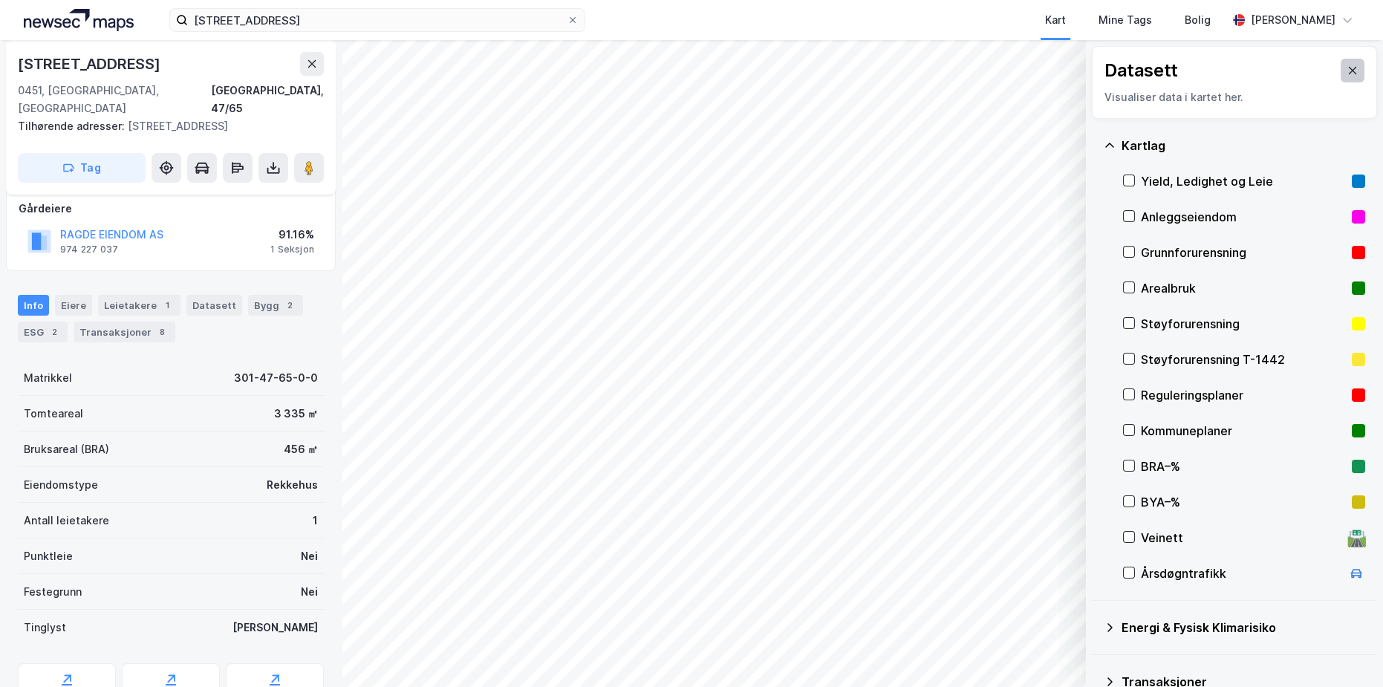
click at [1347, 73] on icon at bounding box center [1353, 71] width 12 height 12
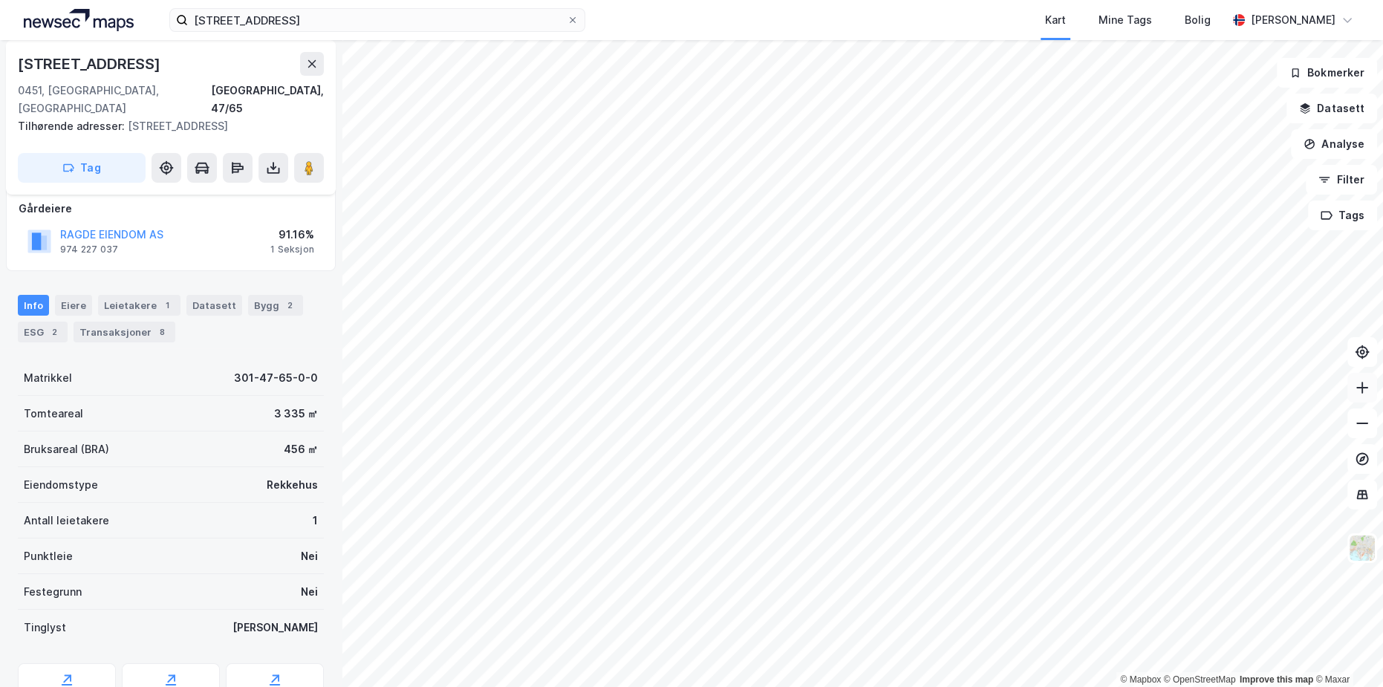
click at [1369, 392] on icon at bounding box center [1362, 387] width 15 height 15
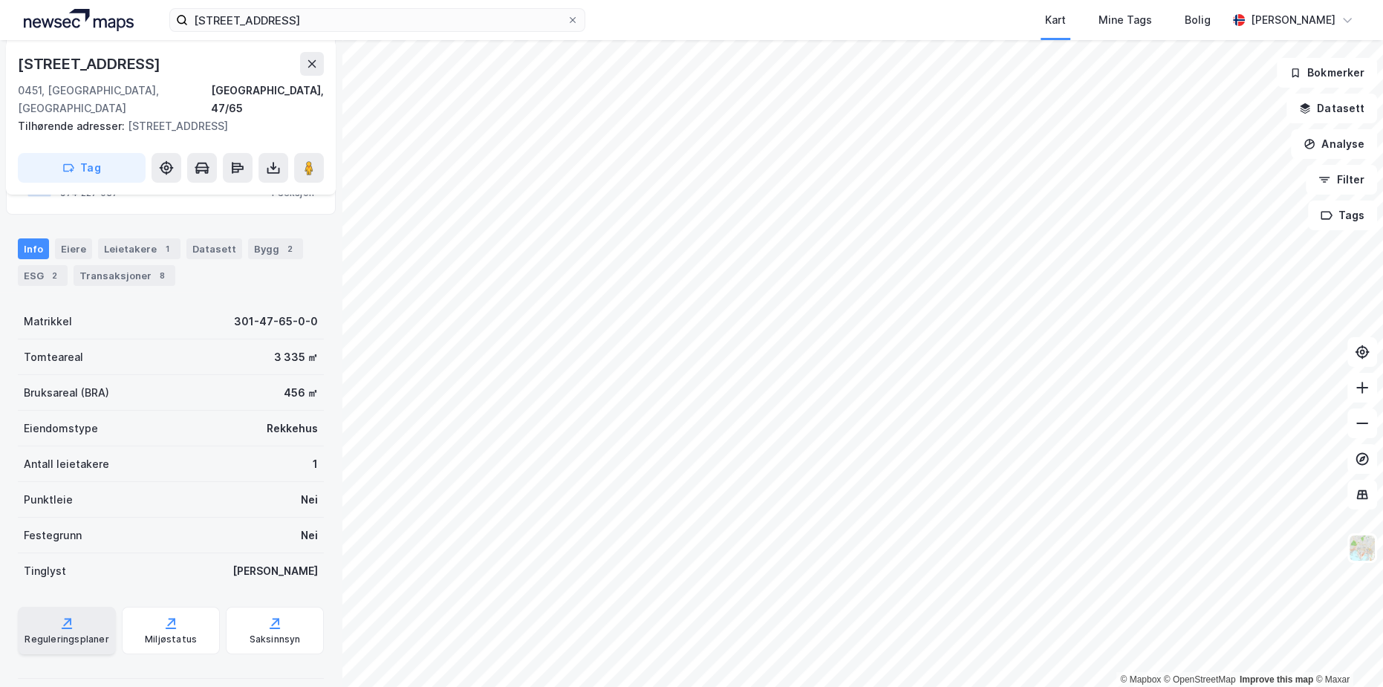
click at [69, 634] on div "Reguleringsplaner" at bounding box center [67, 640] width 84 height 12
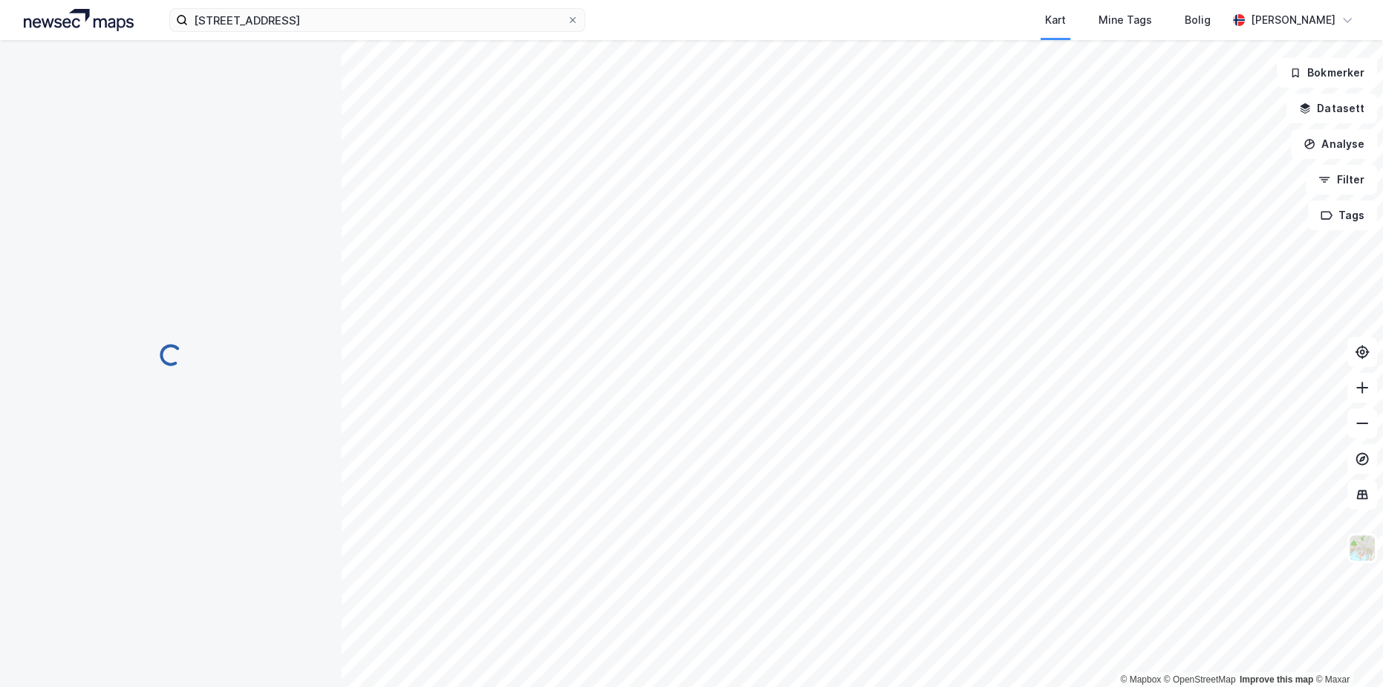
scroll to position [3, 0]
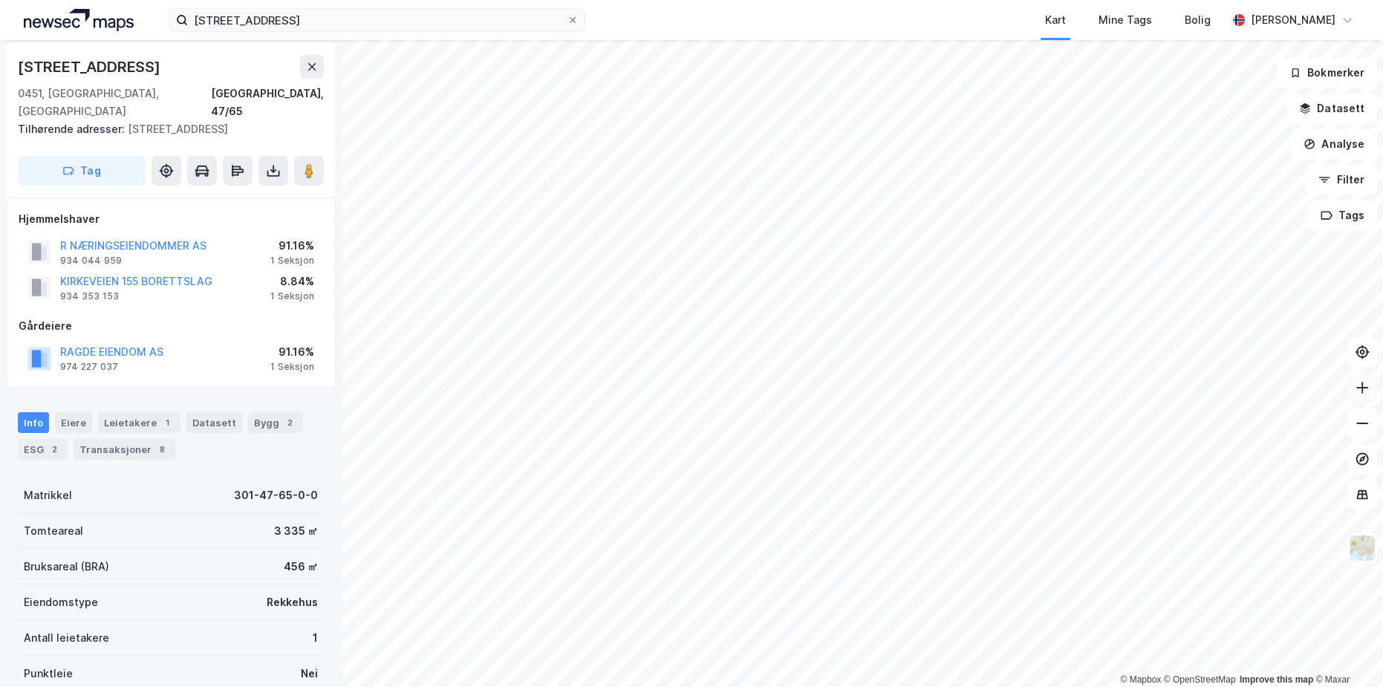
click at [1361, 389] on icon at bounding box center [1361, 388] width 1 height 12
click at [299, 16] on input "[STREET_ADDRESS]" at bounding box center [377, 20] width 379 height 22
